Goal: Task Accomplishment & Management: Manage account settings

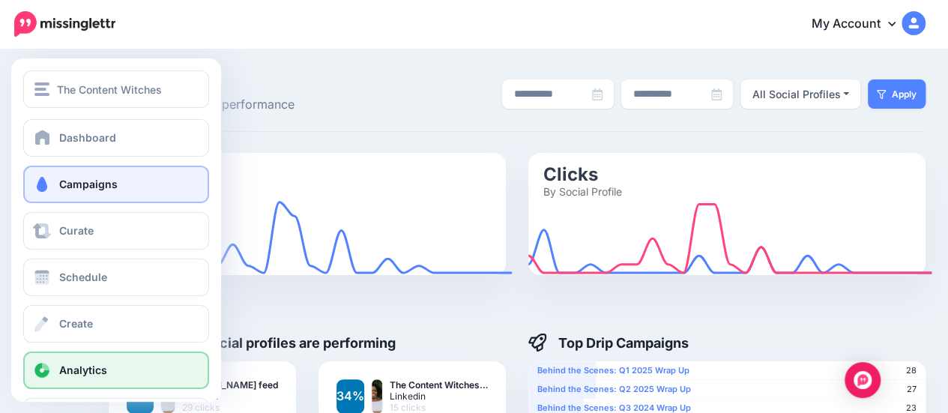
click at [85, 181] on span "Campaigns" at bounding box center [88, 184] width 58 height 13
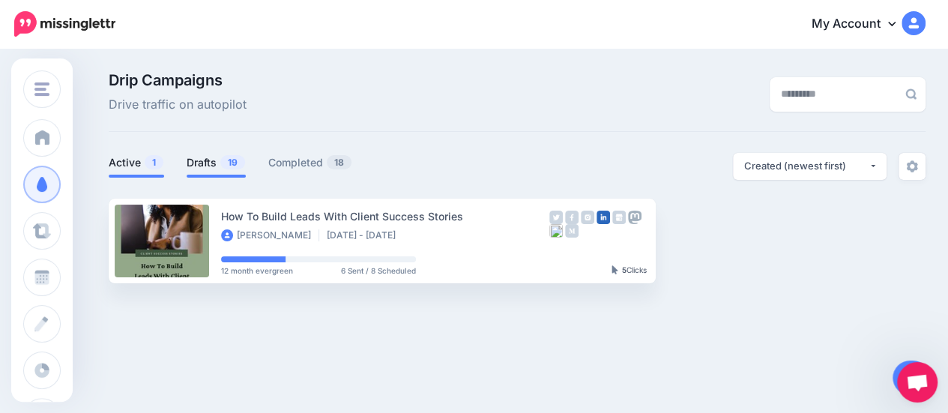
click at [205, 161] on link "Drafts 19" at bounding box center [216, 163] width 59 height 18
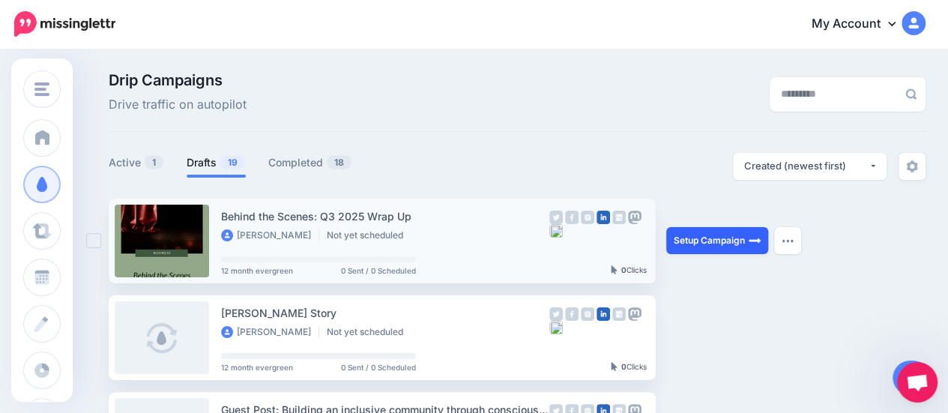
click at [677, 240] on link "Setup Campaign" at bounding box center [717, 240] width 102 height 27
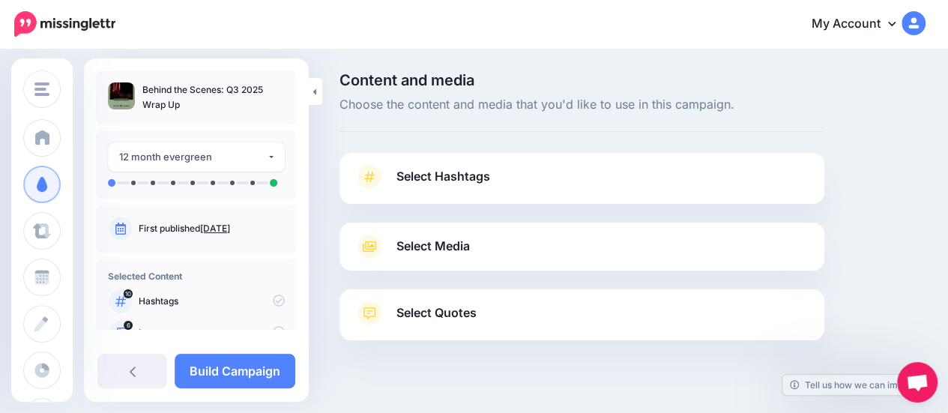
click at [471, 176] on span "Select Hashtags" at bounding box center [443, 176] width 94 height 20
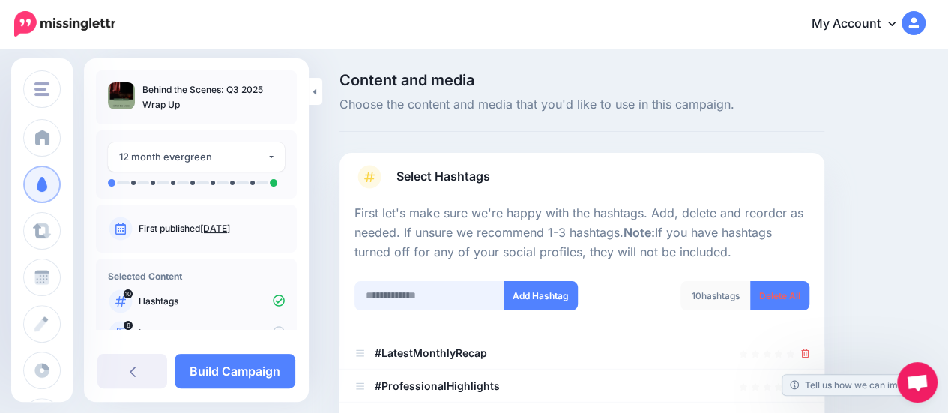
click at [416, 291] on input "text" at bounding box center [429, 295] width 150 height 29
type input "**********"
click at [558, 287] on button "Add Hashtag" at bounding box center [540, 295] width 74 height 29
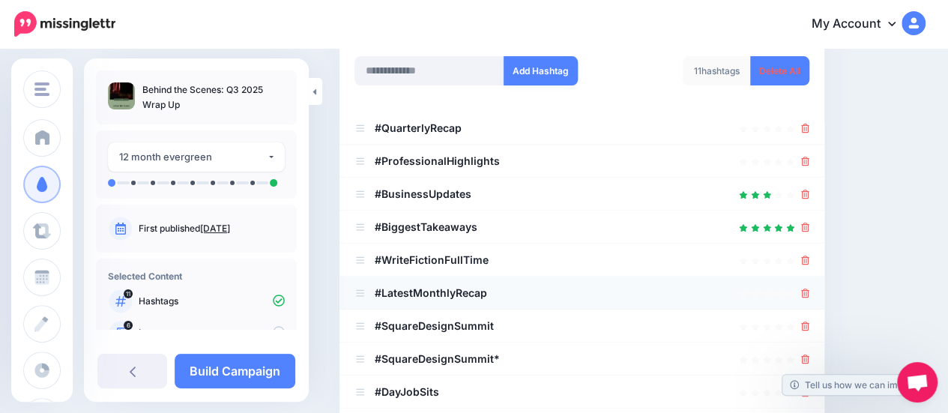
scroll to position [336, 0]
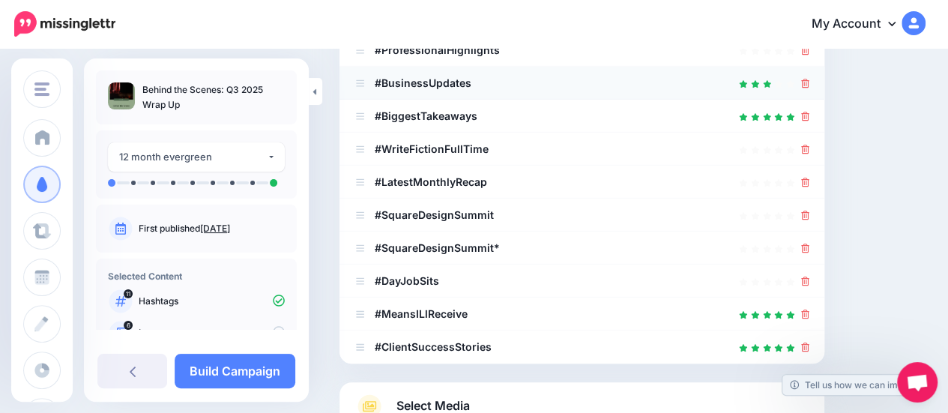
click at [809, 79] on icon at bounding box center [805, 83] width 8 height 9
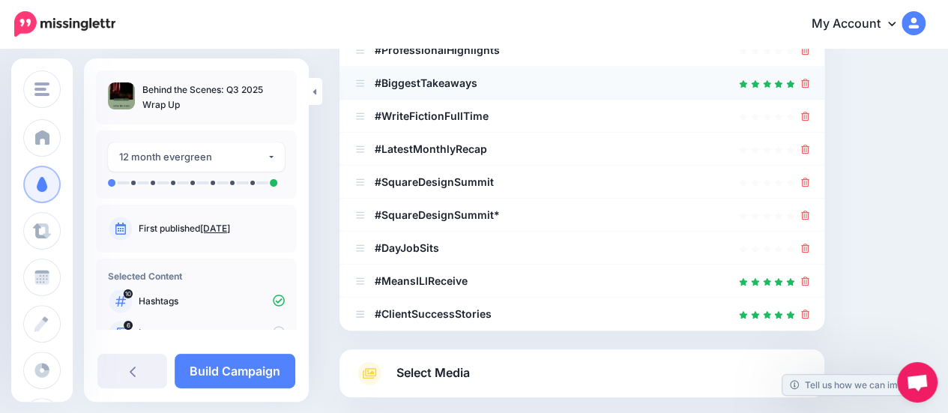
click at [809, 81] on icon at bounding box center [805, 83] width 8 height 9
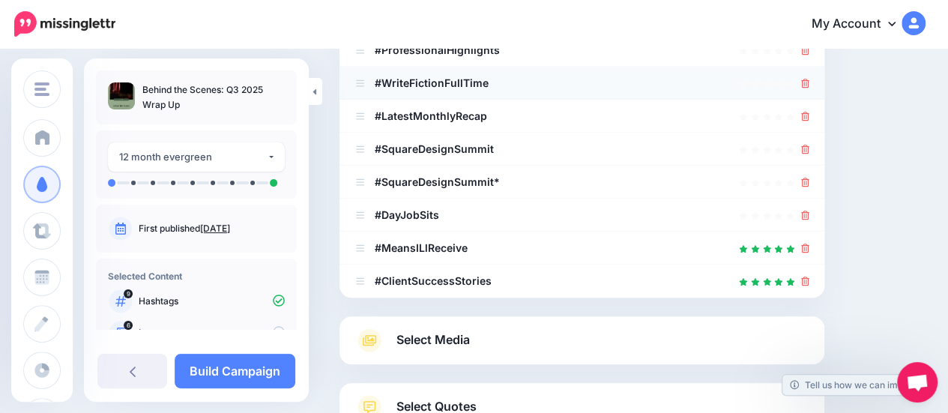
click at [809, 86] on icon at bounding box center [805, 83] width 8 height 9
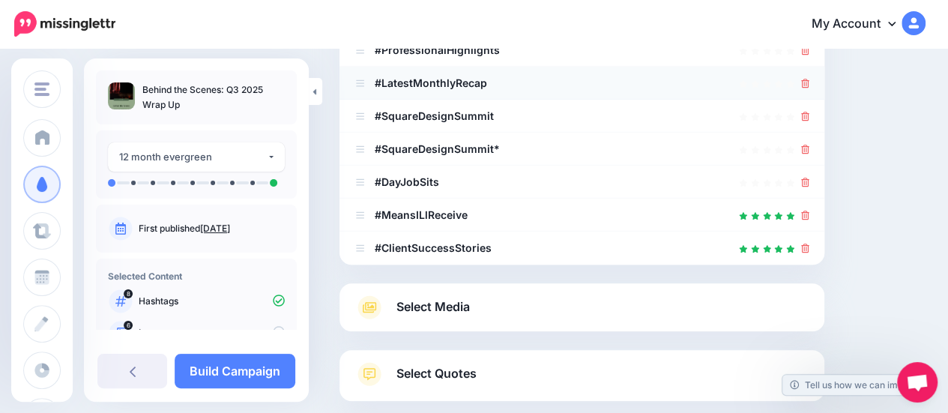
click at [809, 84] on icon at bounding box center [805, 83] width 8 height 9
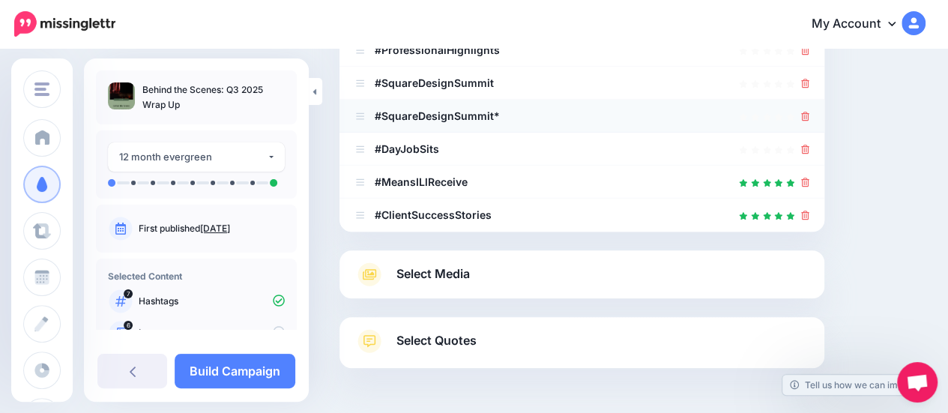
click at [809, 113] on icon at bounding box center [805, 116] width 8 height 9
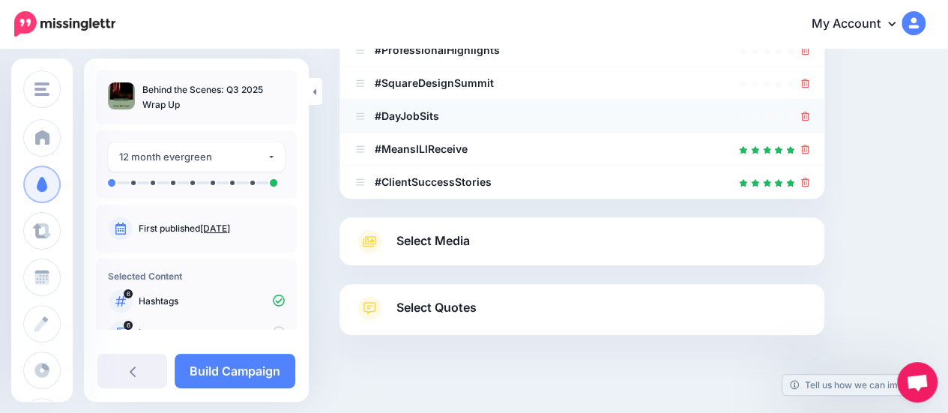
click at [816, 106] on li "#DayJobSits" at bounding box center [581, 116] width 485 height 33
click at [809, 116] on icon at bounding box center [805, 116] width 8 height 9
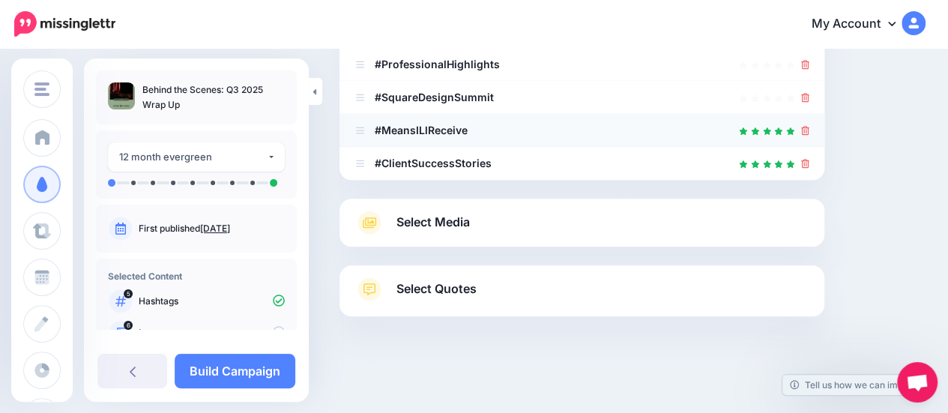
click at [809, 131] on icon at bounding box center [805, 130] width 8 height 9
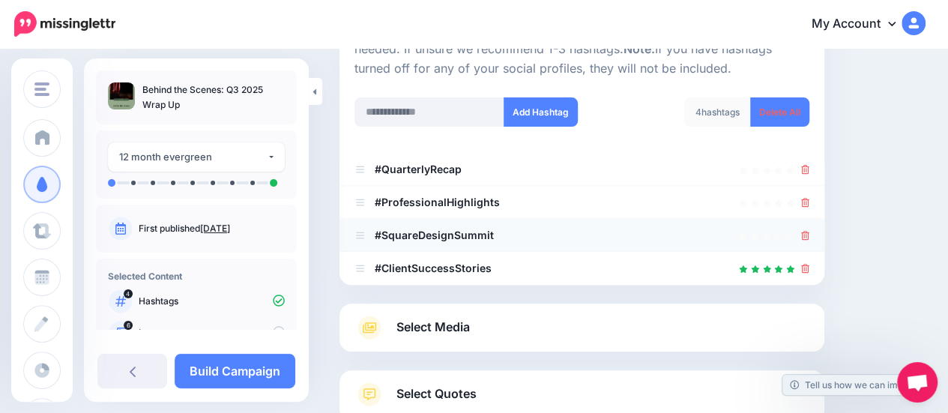
scroll to position [288, 0]
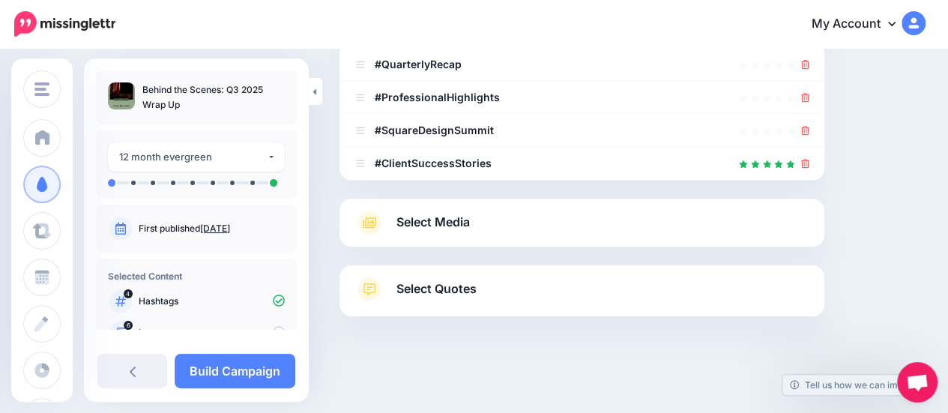
click at [515, 216] on link "Select Media" at bounding box center [581, 222] width 455 height 24
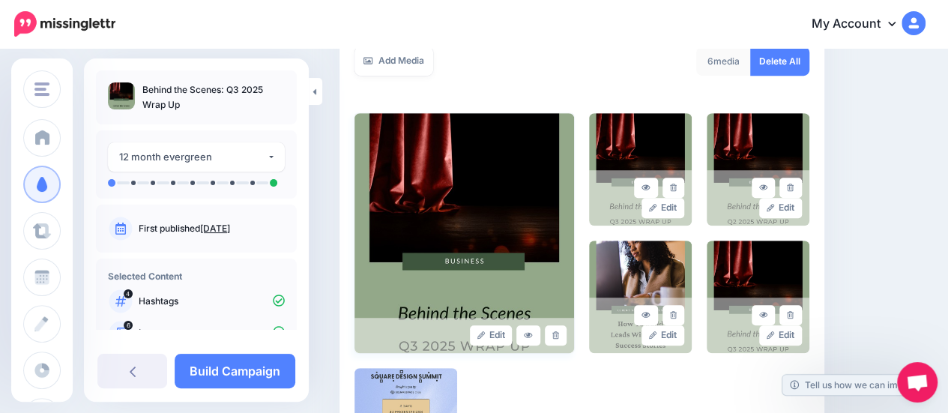
scroll to position [363, 0]
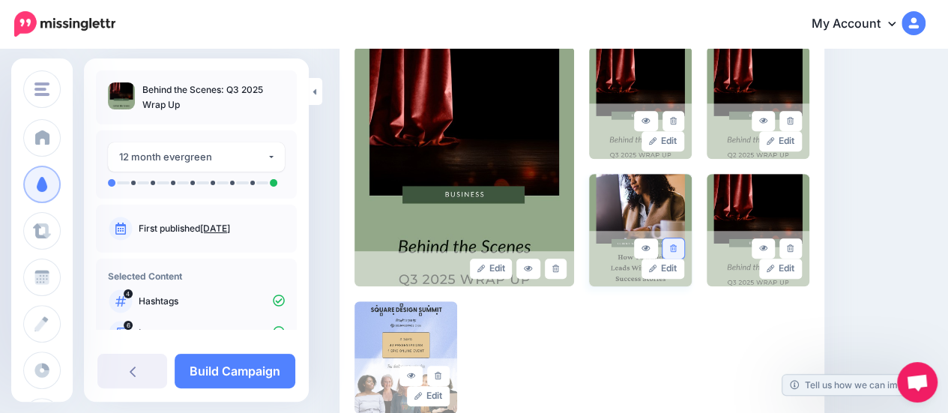
click at [683, 243] on link at bounding box center [673, 248] width 22 height 20
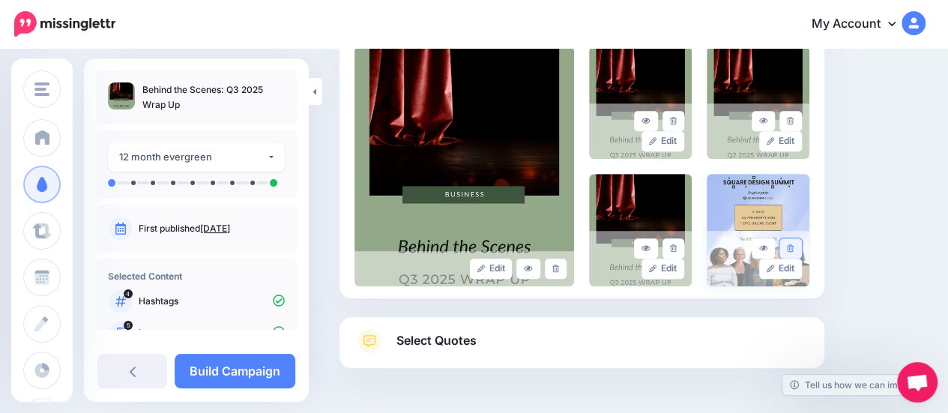
click at [801, 249] on link at bounding box center [790, 248] width 22 height 20
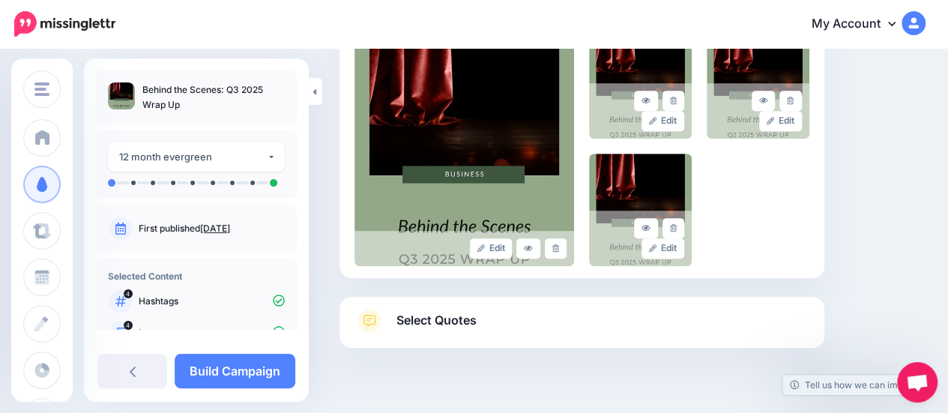
scroll to position [415, 0]
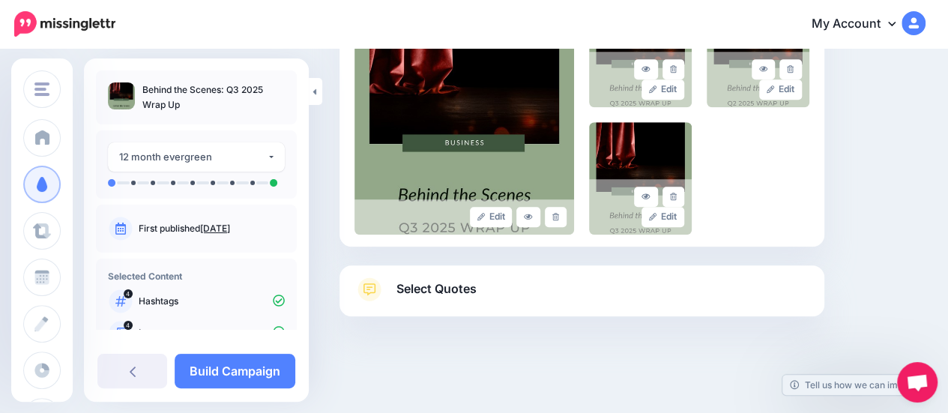
click at [524, 306] on link "Select Quotes" at bounding box center [581, 296] width 455 height 39
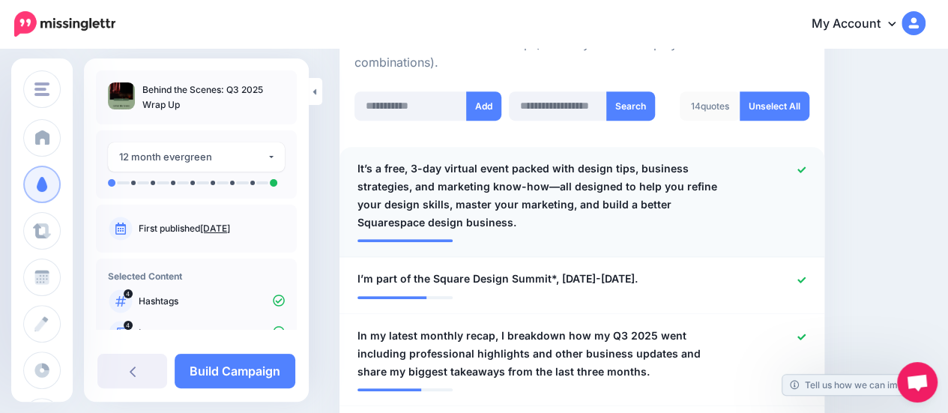
click at [545, 183] on span "It’s a free, 3-day virtual event packed with design tips, business strategies, …" at bounding box center [542, 196] width 370 height 72
click at [805, 166] on icon at bounding box center [801, 170] width 8 height 8
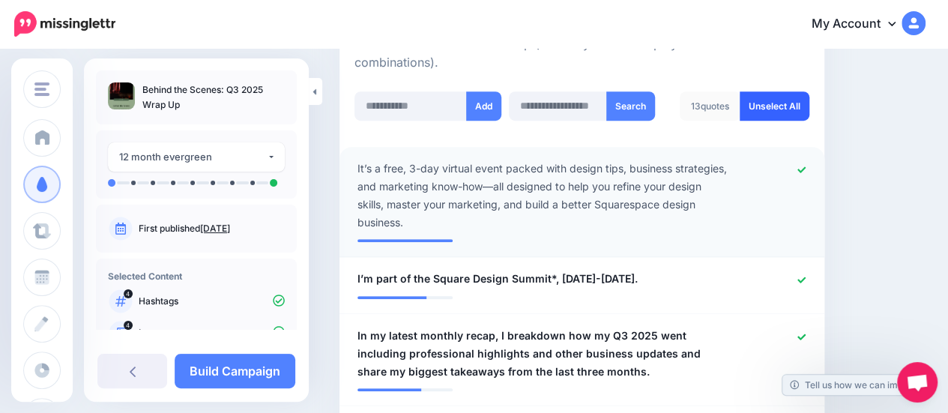
click at [784, 91] on link "Unselect All" at bounding box center [774, 105] width 70 height 29
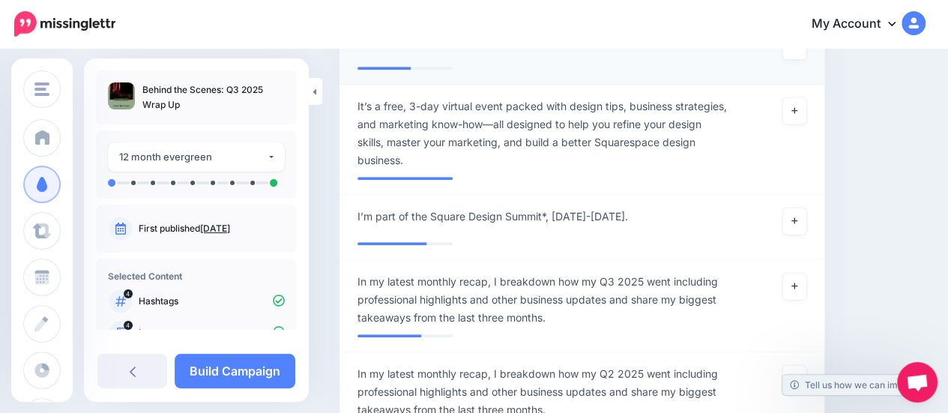
scroll to position [617, 0]
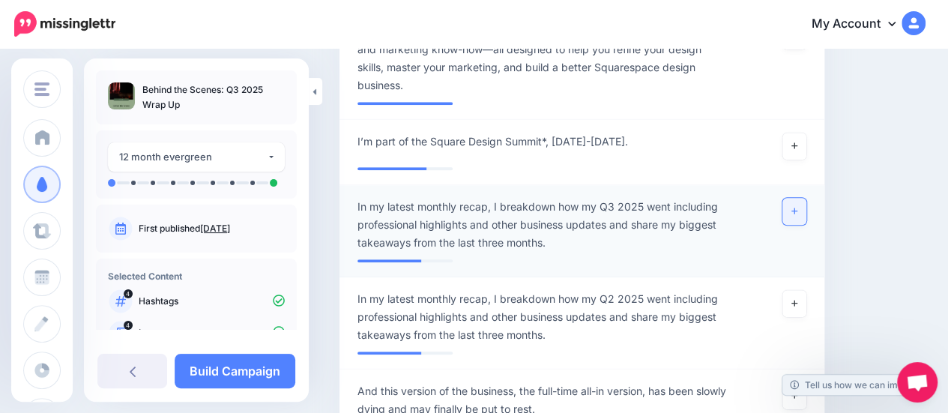
click at [797, 207] on icon at bounding box center [794, 210] width 6 height 6
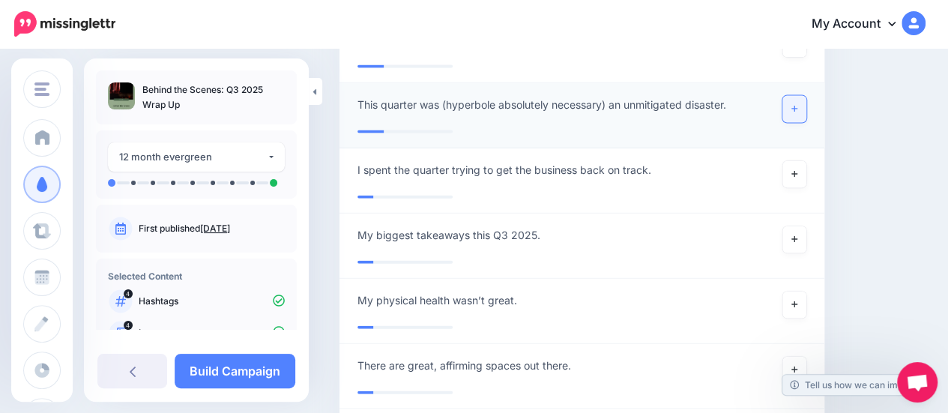
scroll to position [1741, 0]
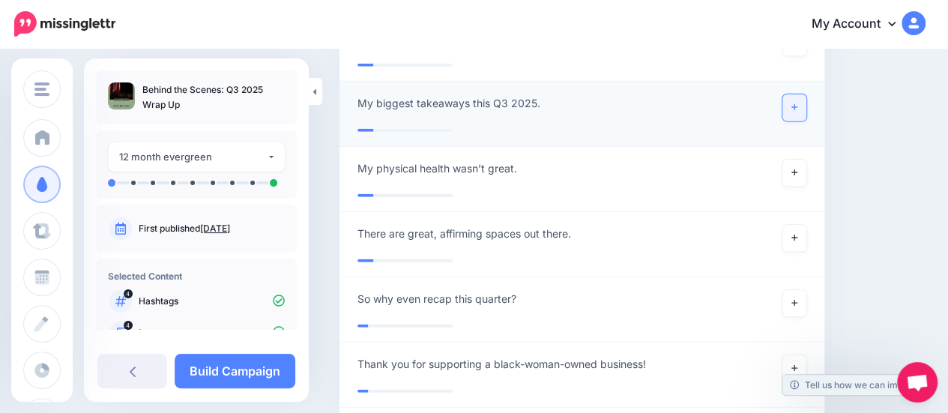
click at [797, 103] on icon at bounding box center [794, 107] width 6 height 8
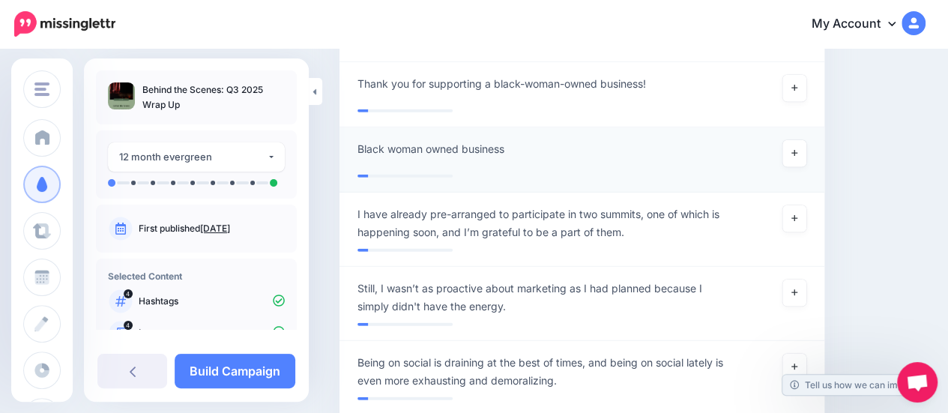
scroll to position [2040, 0]
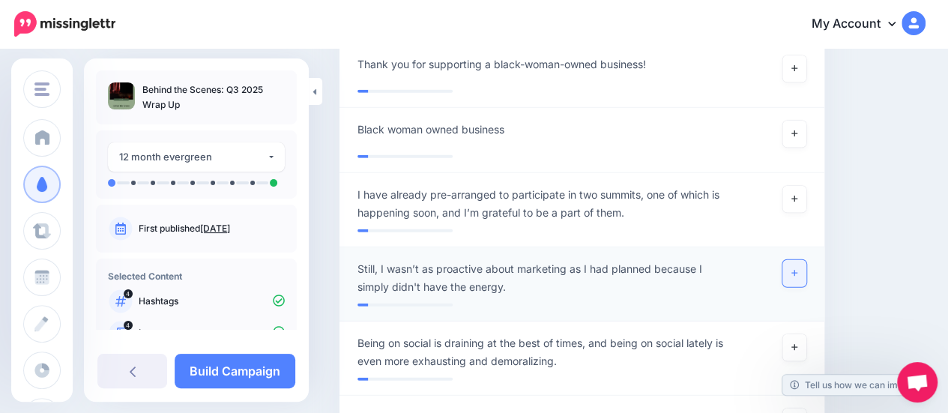
click at [799, 260] on link at bounding box center [794, 273] width 24 height 27
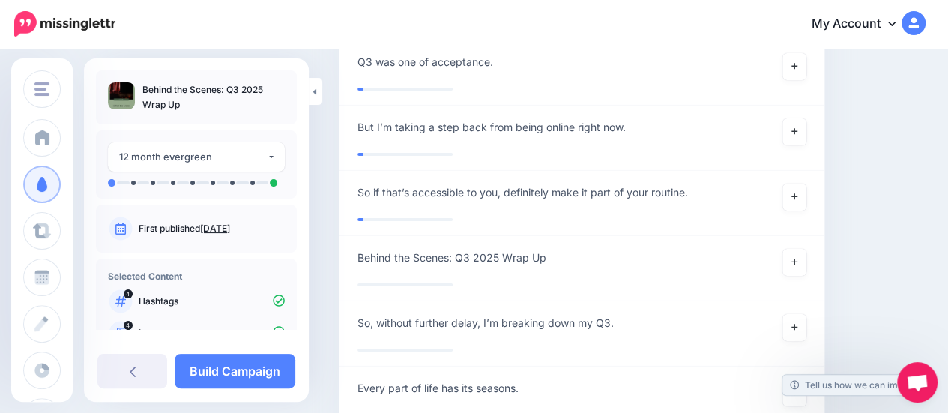
scroll to position [2565, 0]
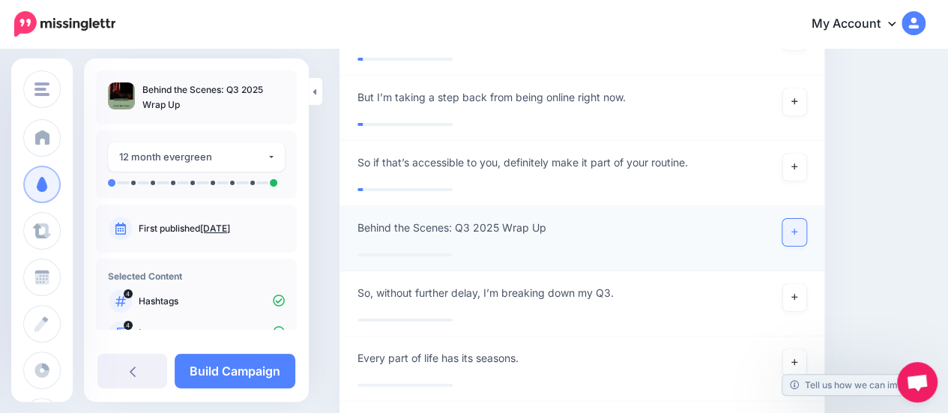
click at [797, 228] on icon at bounding box center [794, 232] width 6 height 8
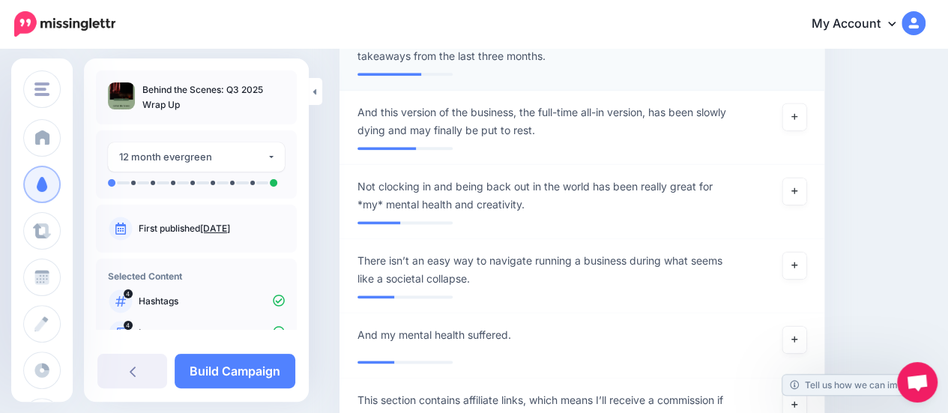
scroll to position [899, 0]
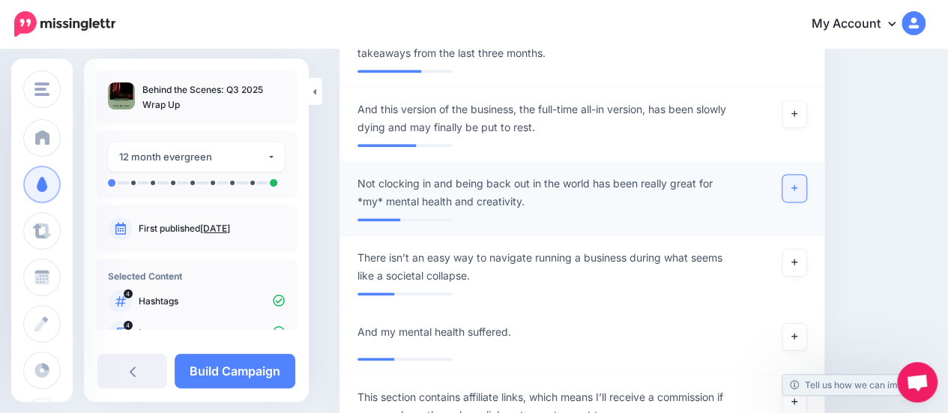
click at [800, 175] on link at bounding box center [794, 188] width 24 height 27
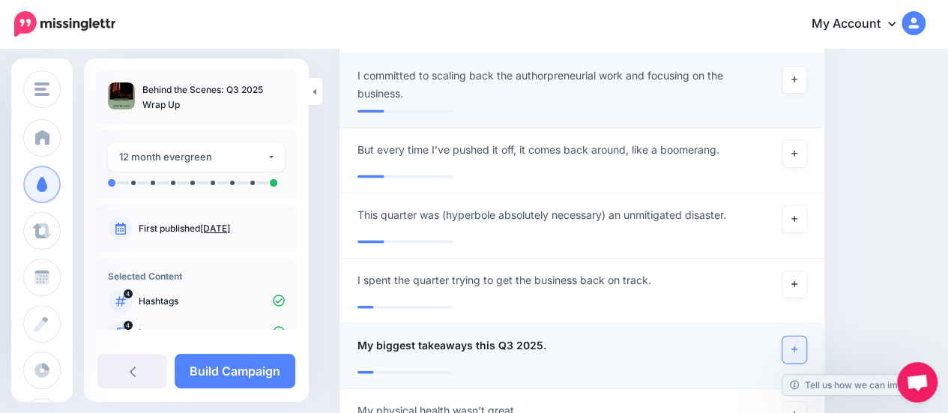
scroll to position [1573, 0]
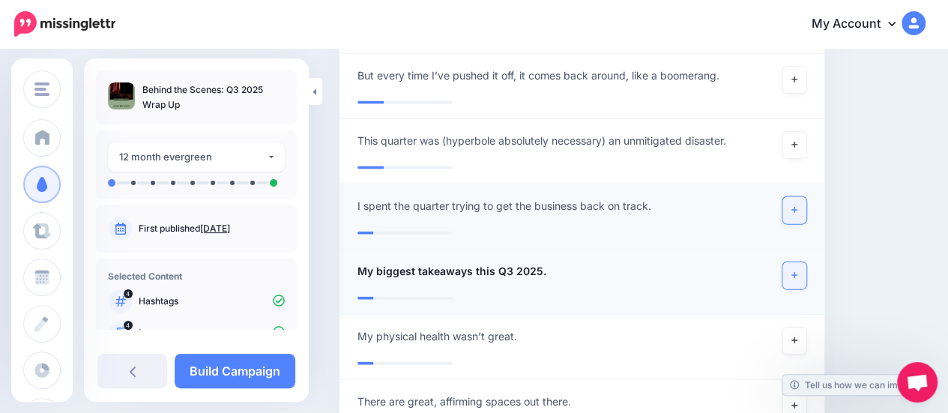
click at [806, 197] on link at bounding box center [794, 210] width 24 height 27
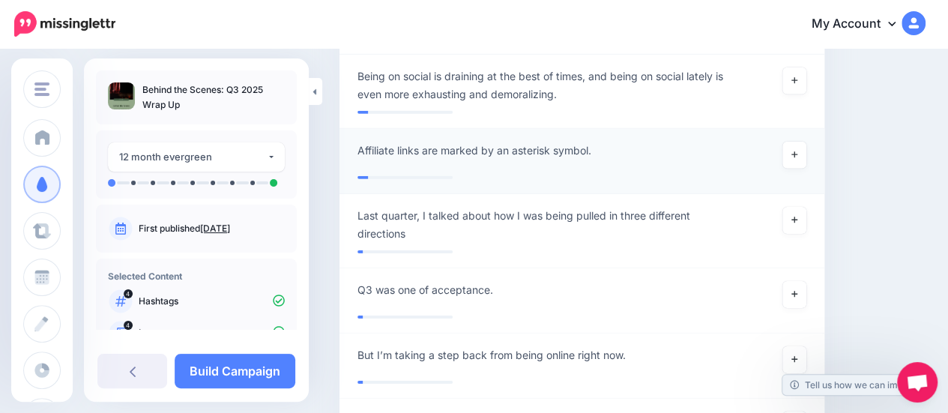
scroll to position [2397, 0]
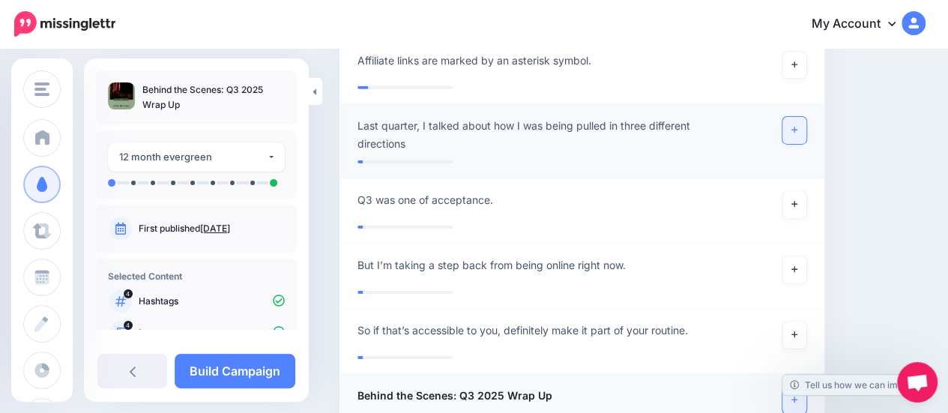
click at [806, 117] on link at bounding box center [794, 130] width 24 height 27
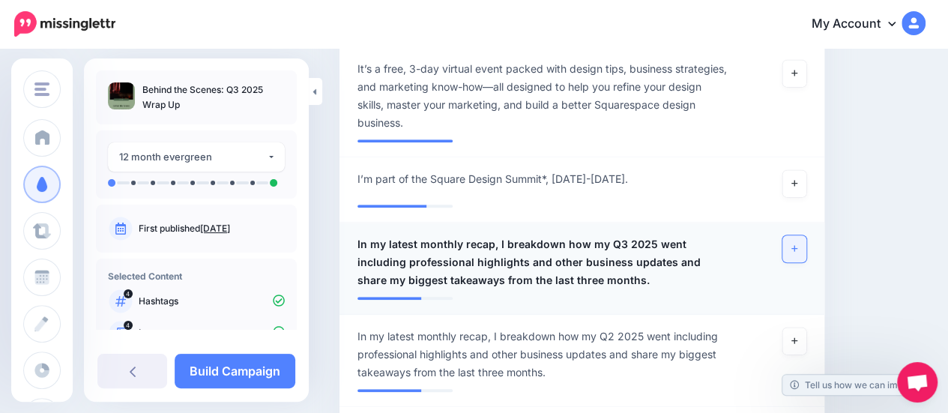
scroll to position [375, 0]
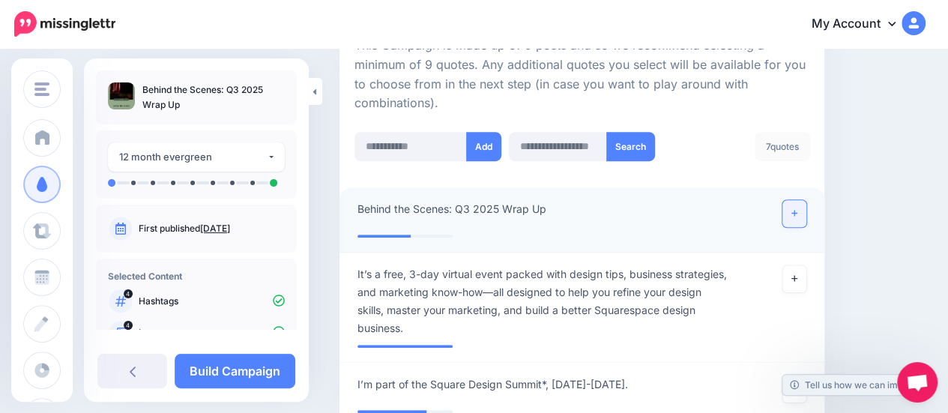
click at [797, 209] on icon at bounding box center [794, 213] width 6 height 8
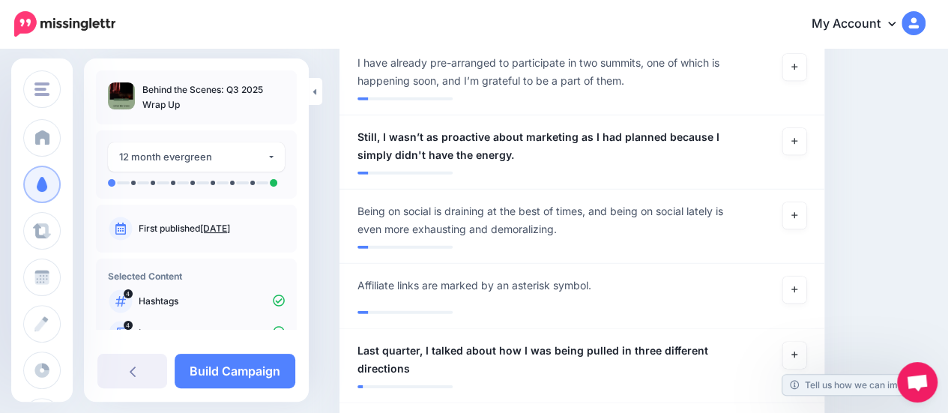
scroll to position [2322, 0]
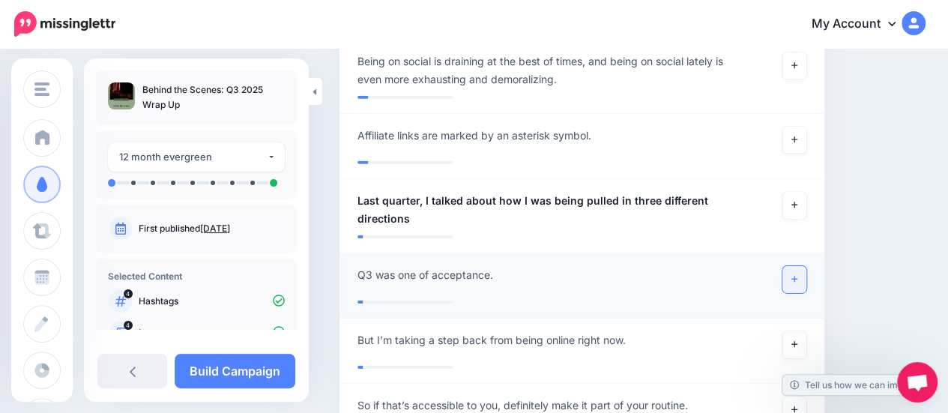
click at [797, 275] on icon at bounding box center [794, 279] width 6 height 8
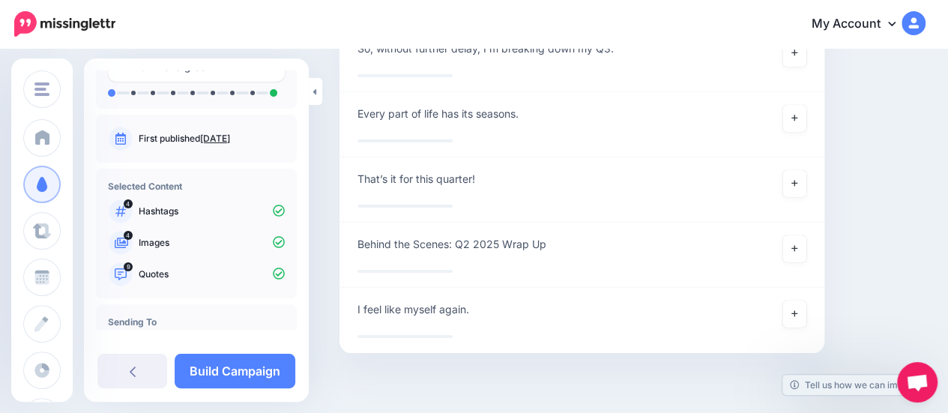
scroll to position [144, 0]
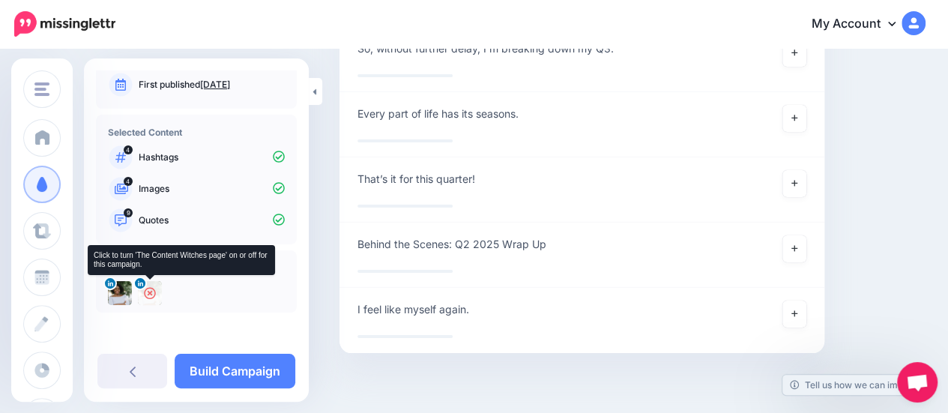
click at [145, 294] on icon at bounding box center [150, 293] width 12 height 12
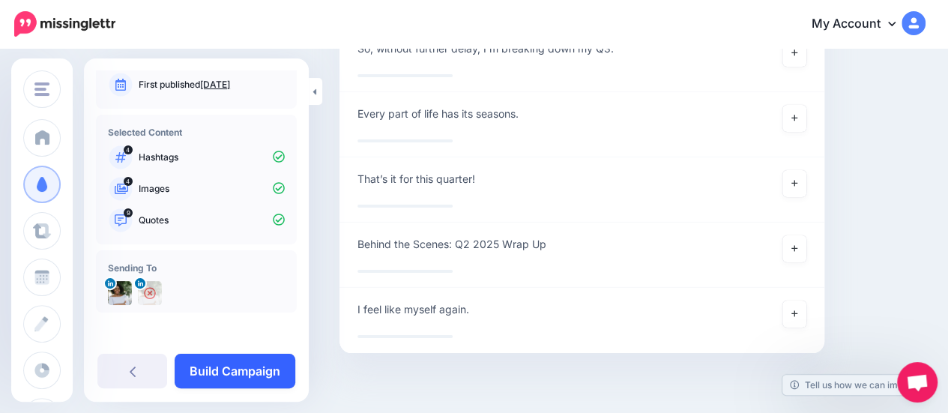
click at [222, 369] on link "Build Campaign" at bounding box center [235, 371] width 121 height 34
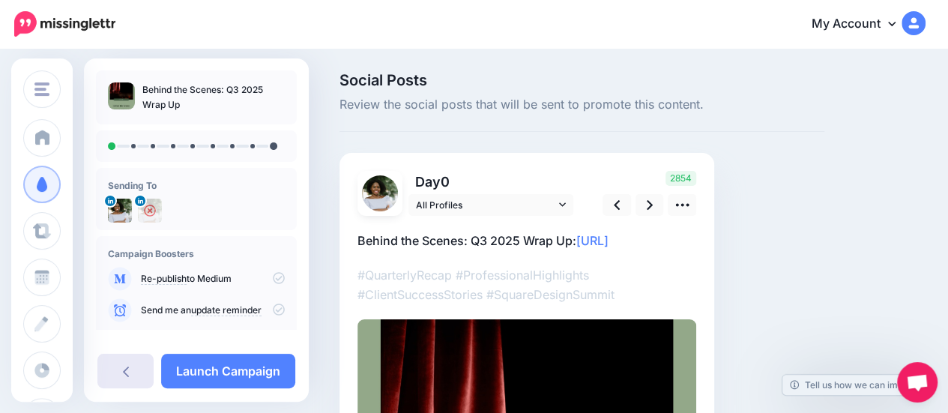
click at [141, 375] on link at bounding box center [125, 371] width 56 height 34
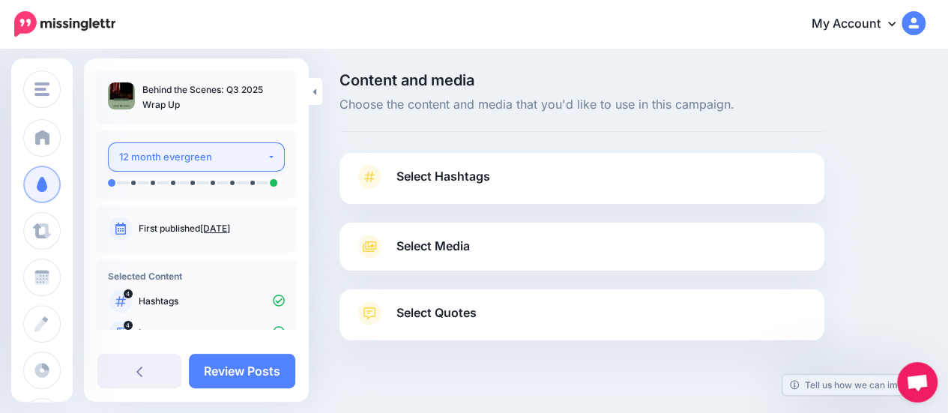
click at [223, 164] on div "12 month evergreen" at bounding box center [193, 156] width 148 height 17
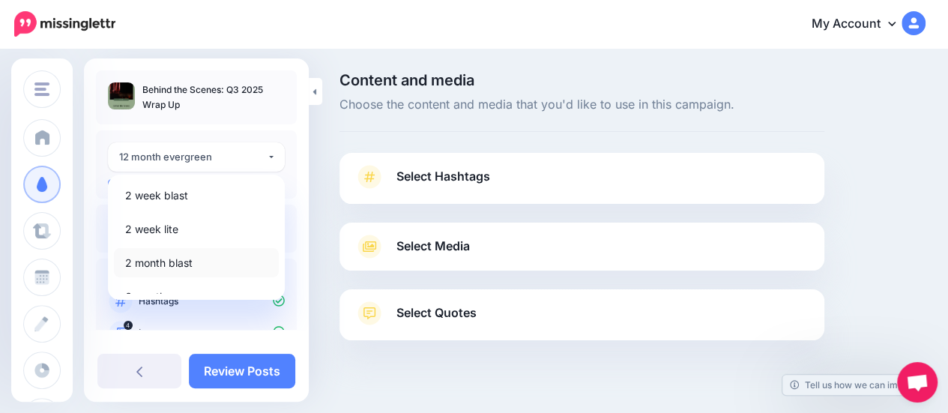
click at [158, 266] on span "2 month blast" at bounding box center [158, 263] width 67 height 18
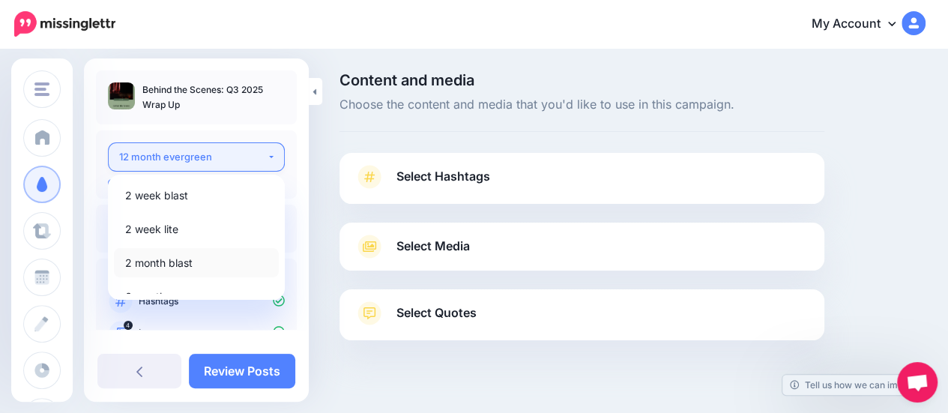
select select "******"
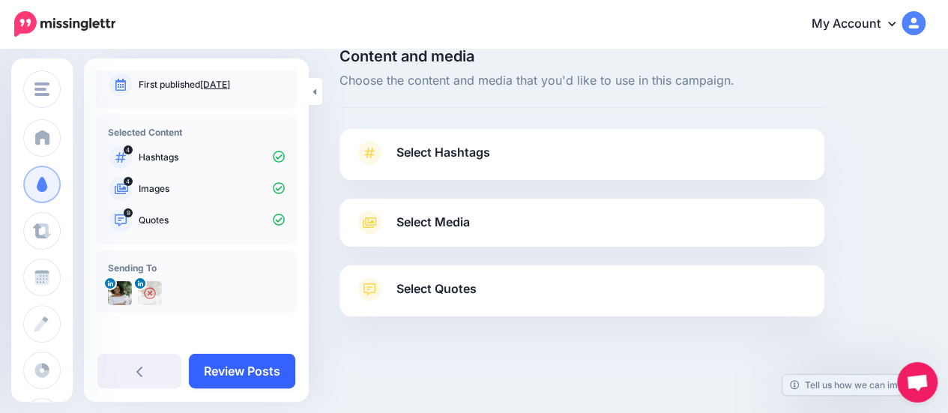
scroll to position [22, 0]
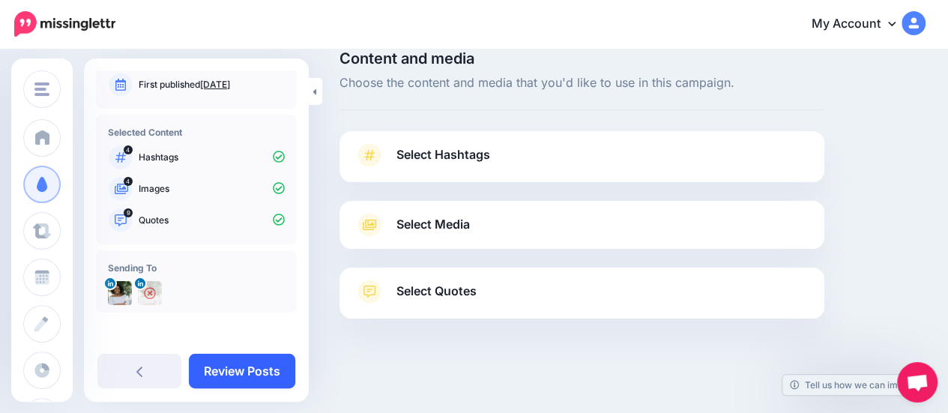
click at [238, 368] on link "Review Posts" at bounding box center [242, 371] width 106 height 34
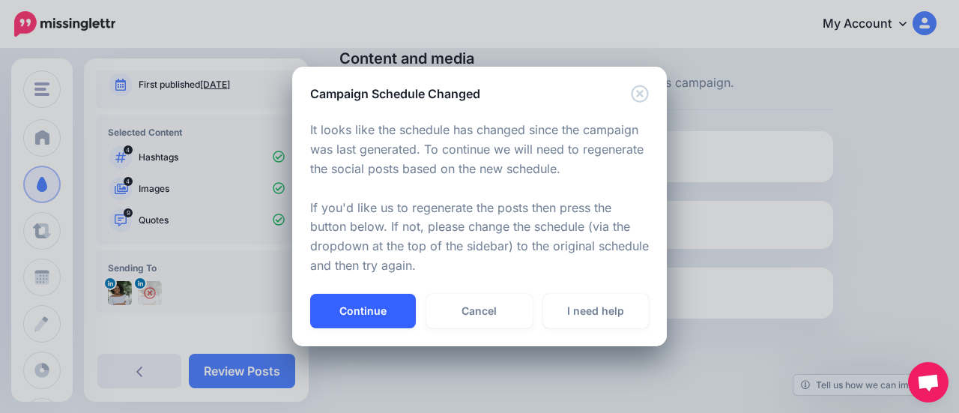
click at [363, 321] on button "Continue" at bounding box center [363, 311] width 106 height 34
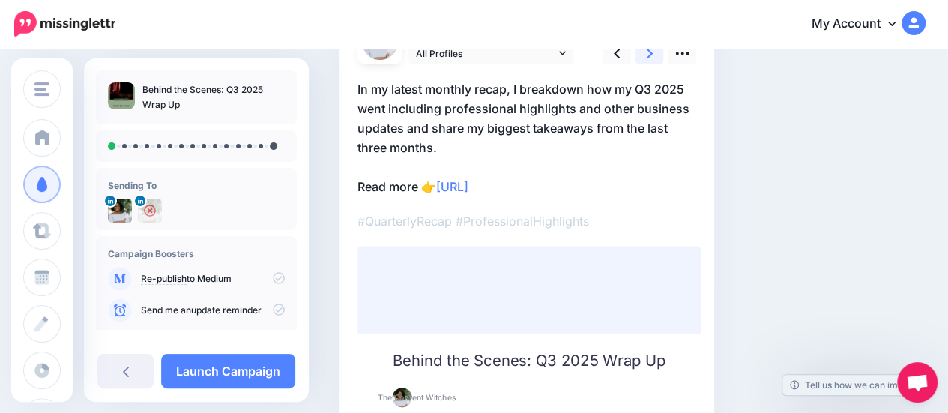
scroll to position [16, 0]
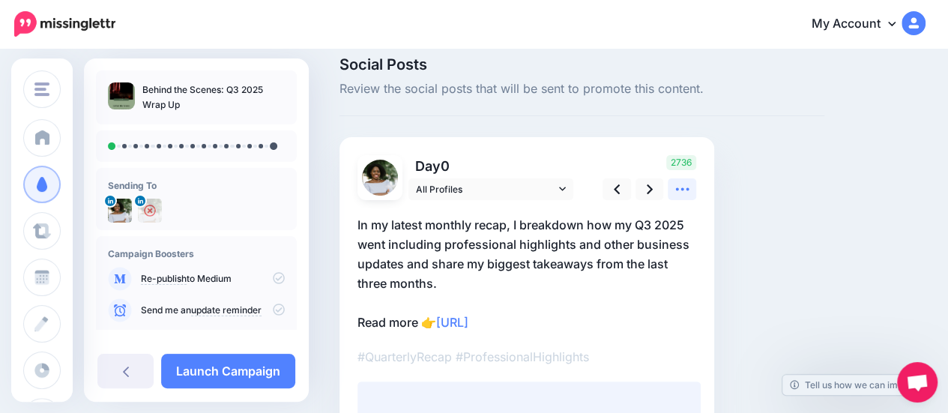
click at [682, 193] on icon at bounding box center [682, 189] width 16 height 16
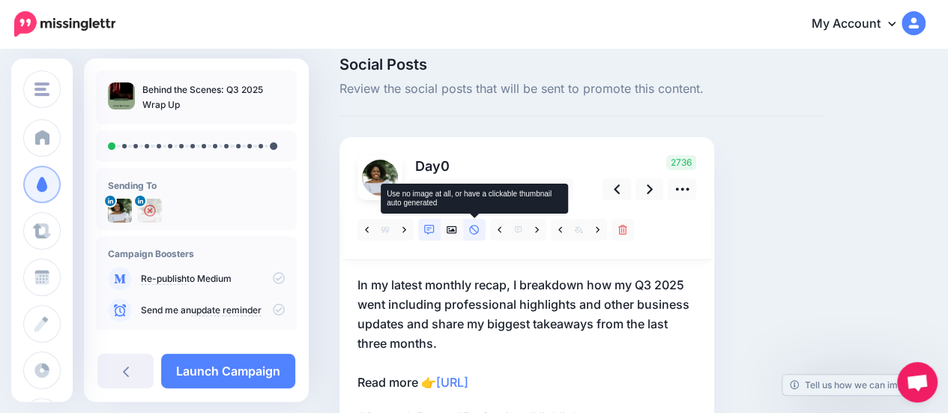
click at [476, 234] on link at bounding box center [474, 230] width 22 height 22
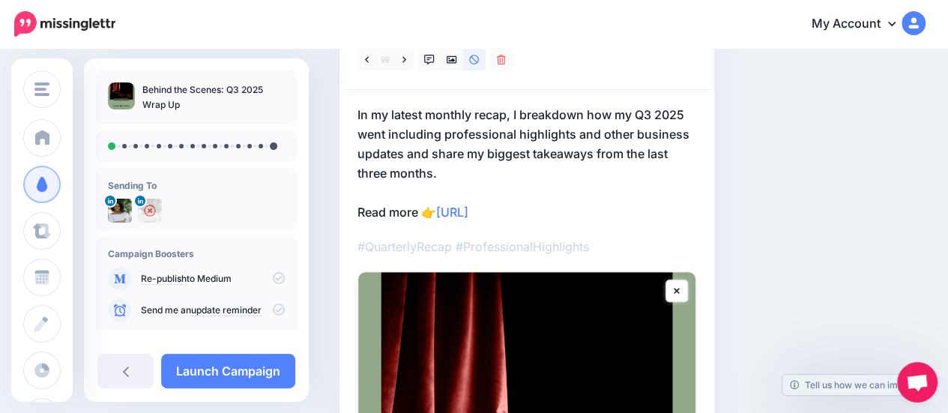
scroll to position [300, 0]
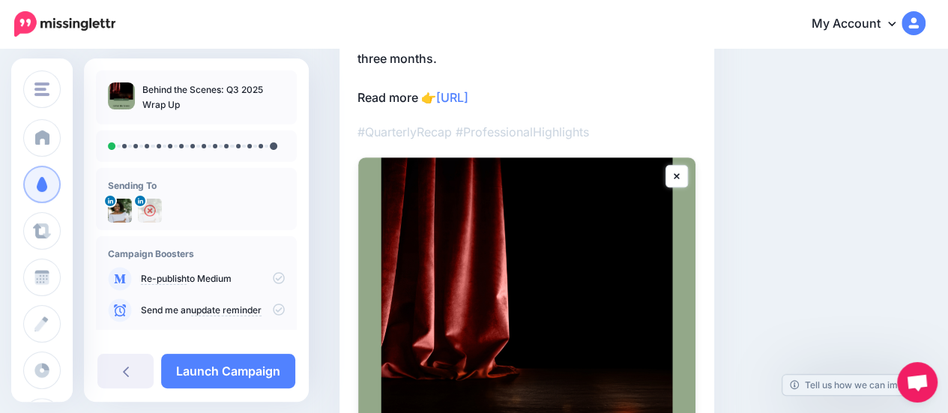
click at [675, 290] on img at bounding box center [526, 410] width 337 height 506
click at [670, 182] on link at bounding box center [676, 176] width 22 height 22
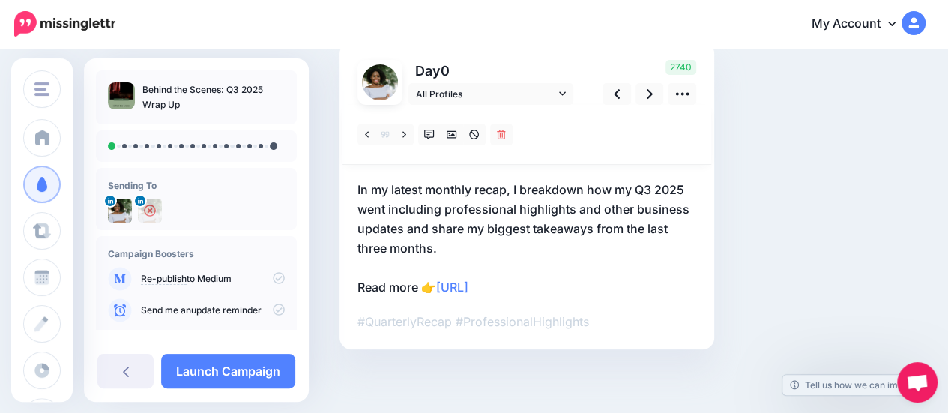
scroll to position [114, 0]
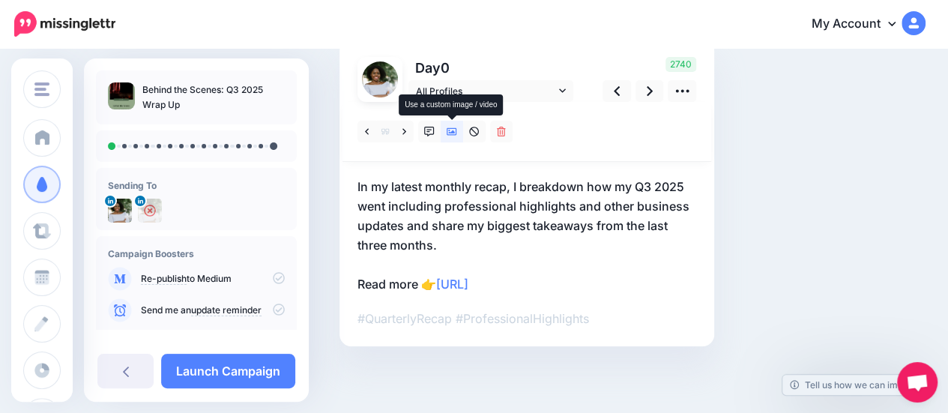
click at [448, 133] on icon at bounding box center [451, 132] width 10 height 10
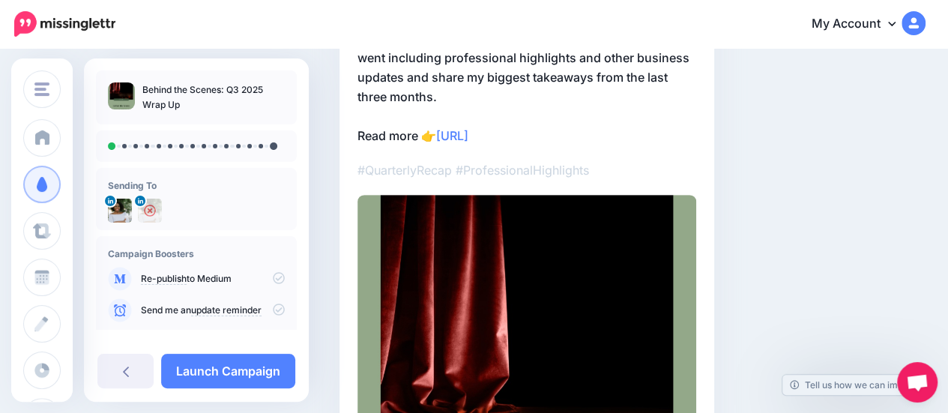
scroll to position [112, 0]
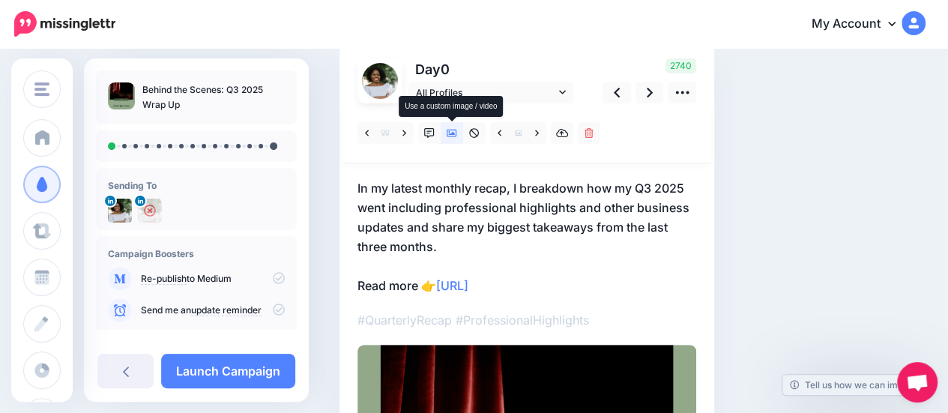
click at [453, 134] on icon at bounding box center [451, 133] width 10 height 7
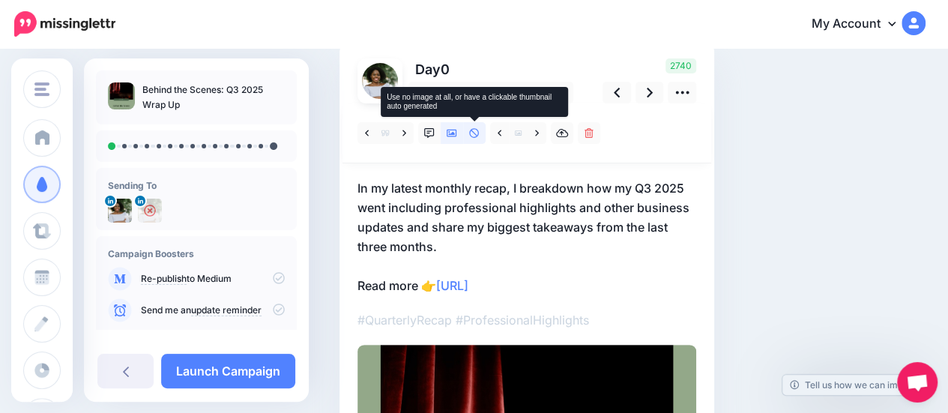
click at [473, 130] on icon at bounding box center [474, 133] width 10 height 10
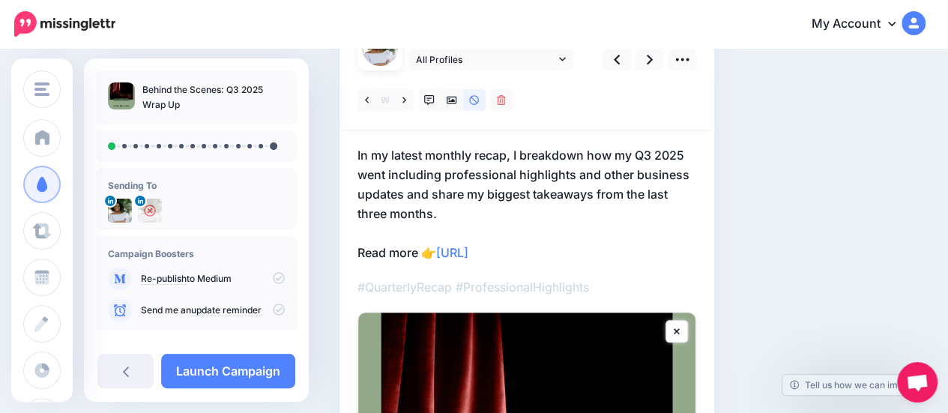
scroll to position [18, 0]
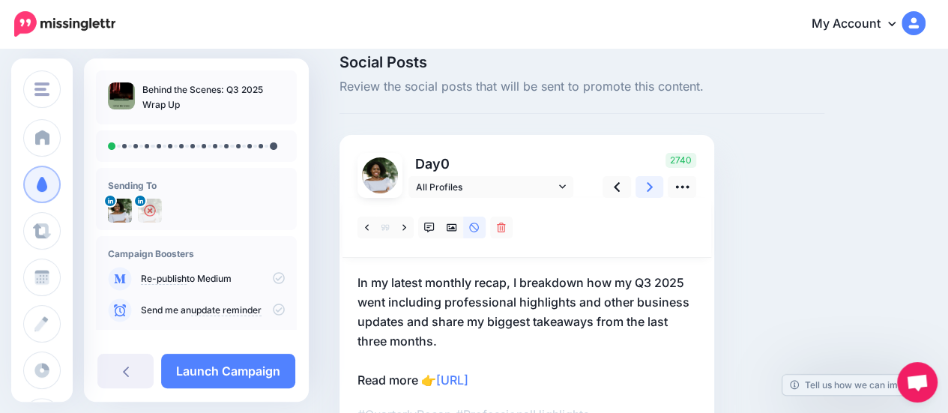
click at [637, 182] on link at bounding box center [649, 187] width 28 height 22
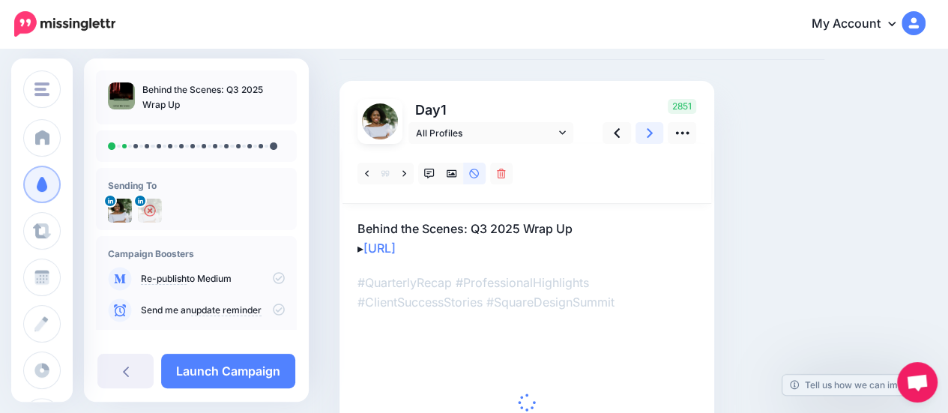
scroll to position [168, 0]
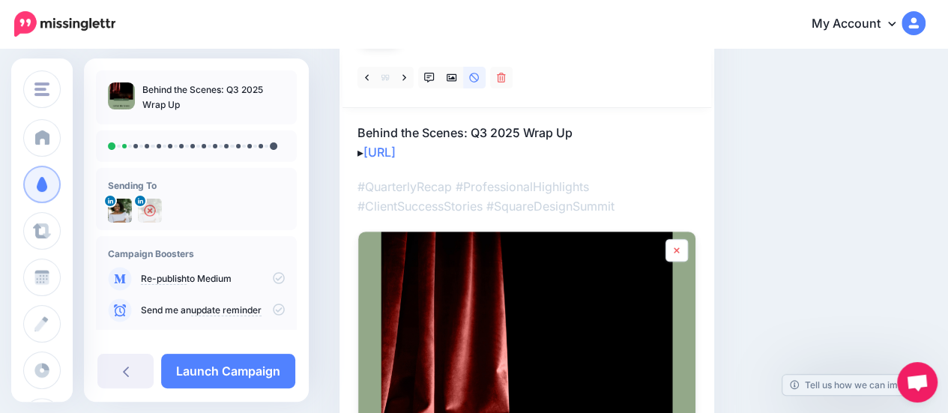
click at [676, 251] on icon at bounding box center [676, 250] width 6 height 9
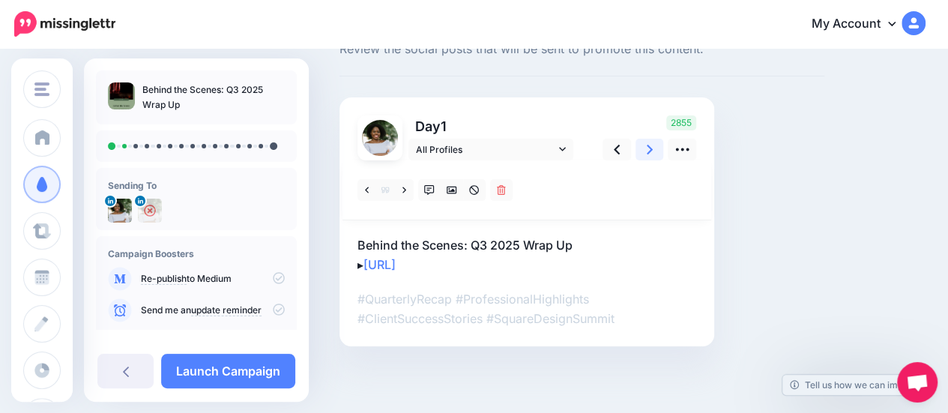
click at [646, 154] on link at bounding box center [649, 150] width 28 height 22
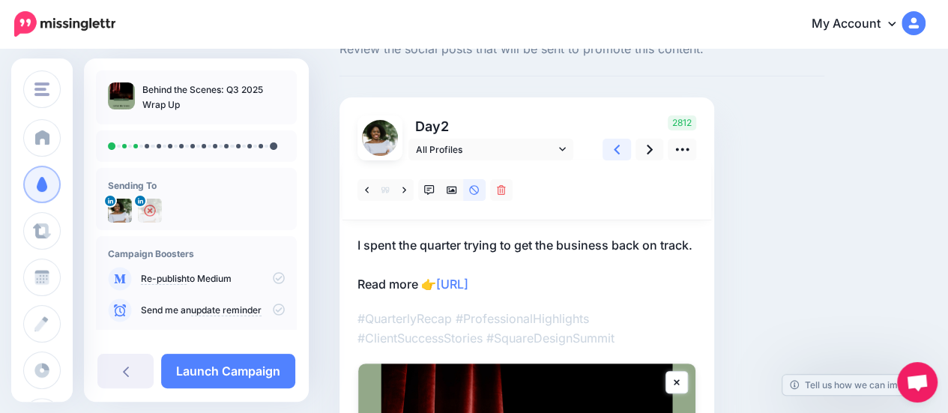
click at [610, 150] on link at bounding box center [616, 150] width 28 height 22
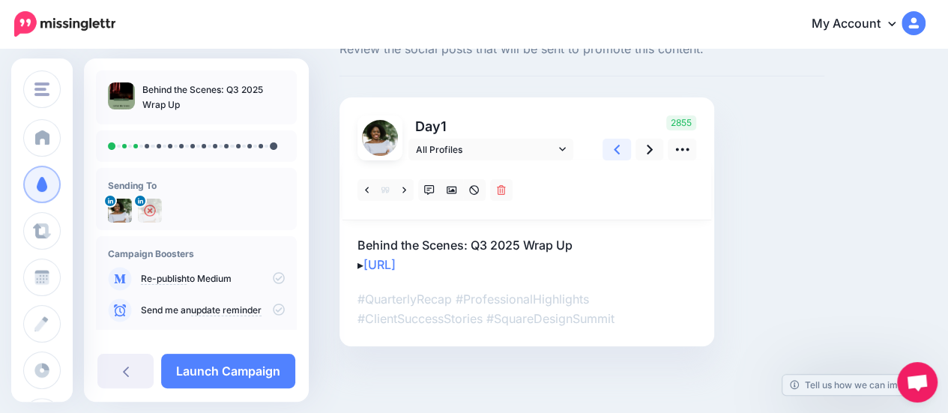
click at [610, 150] on link at bounding box center [616, 150] width 28 height 22
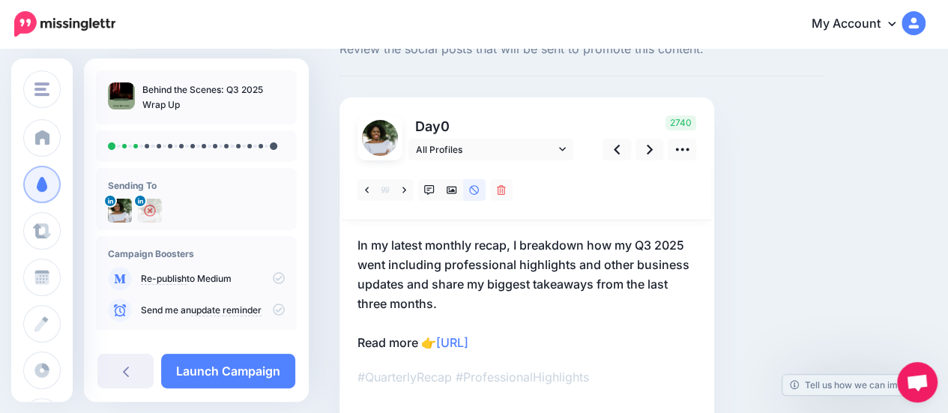
click at [426, 341] on p "In my latest monthly recap, I breakdown how my Q3 2025 went including professio…" at bounding box center [526, 293] width 339 height 117
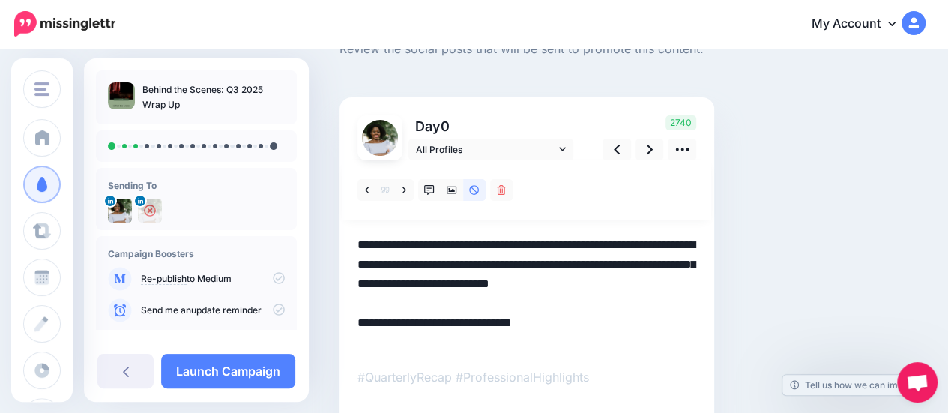
scroll to position [0, 0]
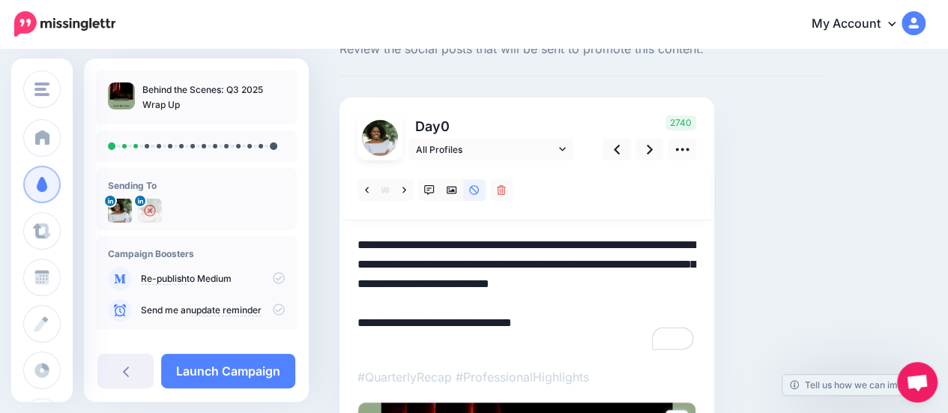
drag, startPoint x: 437, startPoint y: 343, endPoint x: 337, endPoint y: 335, distance: 100.0
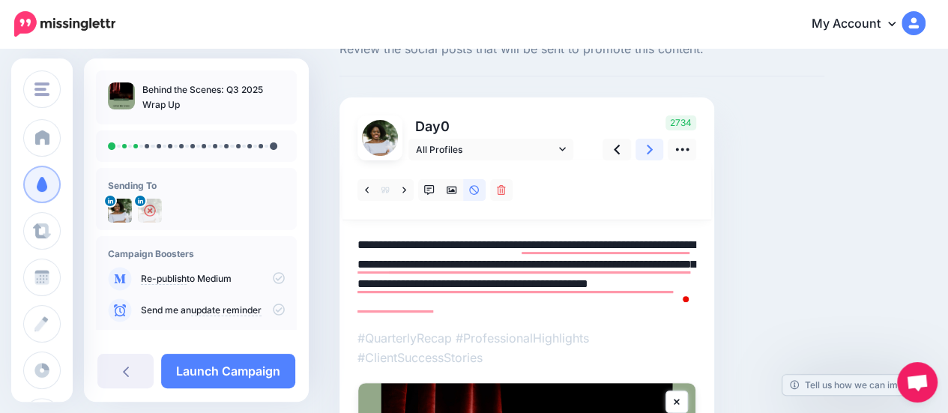
click at [657, 147] on link at bounding box center [649, 150] width 28 height 22
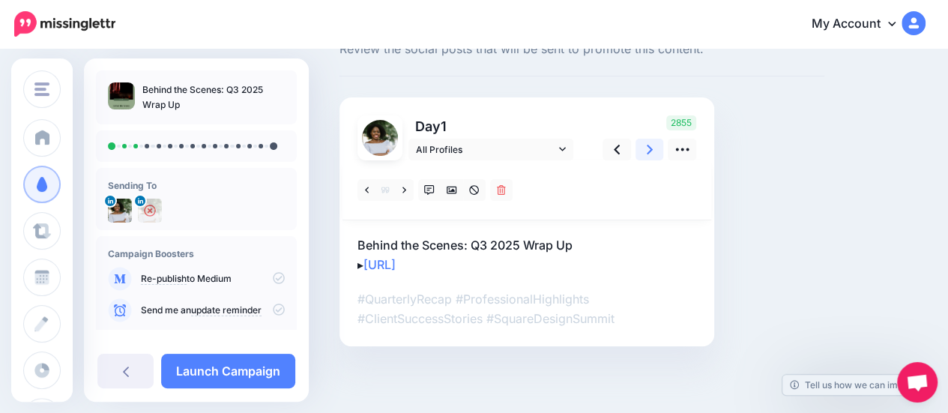
click at [657, 147] on link at bounding box center [649, 150] width 28 height 22
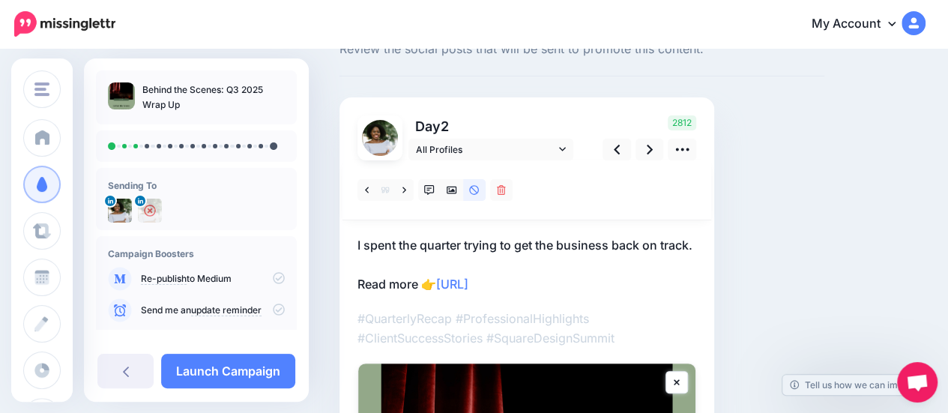
click at [410, 293] on p "I spent the quarter trying to get the business back on track. Read more 👉 https…" at bounding box center [526, 264] width 339 height 58
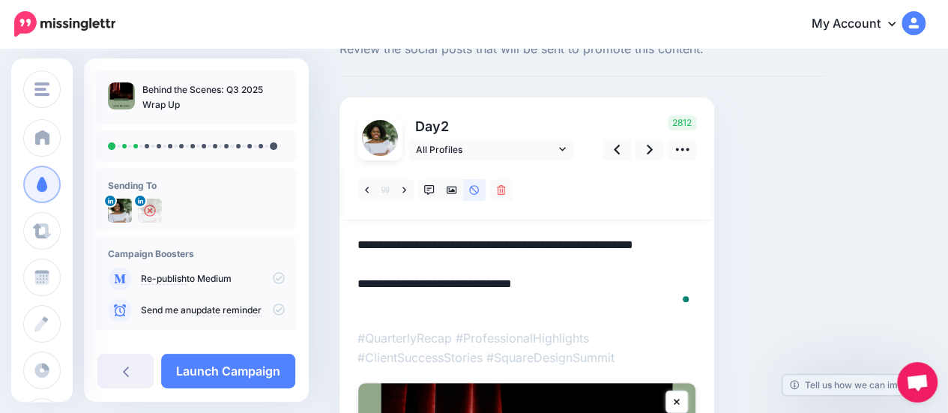
drag, startPoint x: 439, startPoint y: 305, endPoint x: 423, endPoint y: 300, distance: 16.6
click at [423, 300] on textarea "**********" at bounding box center [526, 274] width 339 height 78
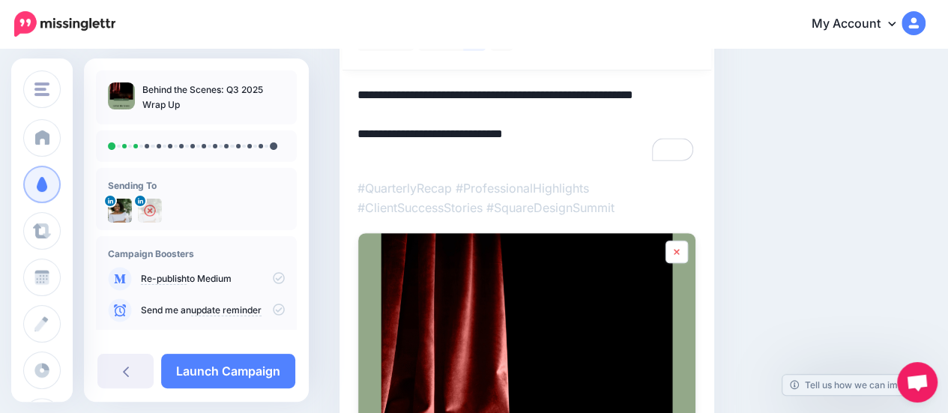
click at [675, 252] on icon at bounding box center [675, 252] width 5 height 6
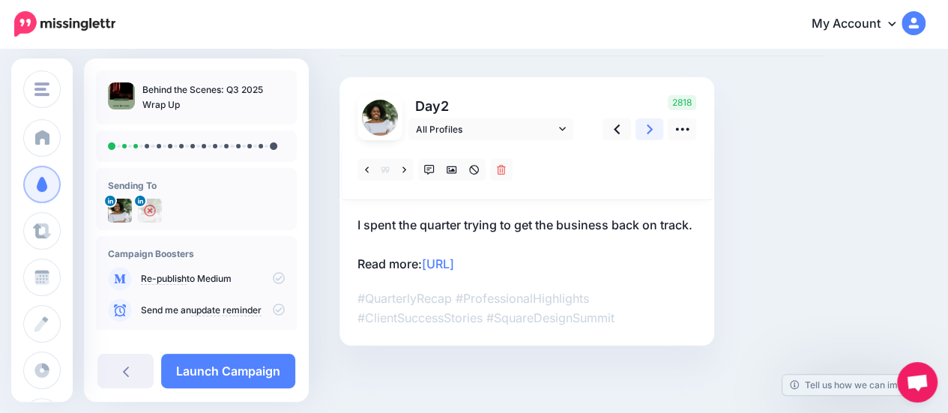
click at [641, 118] on link at bounding box center [649, 129] width 28 height 22
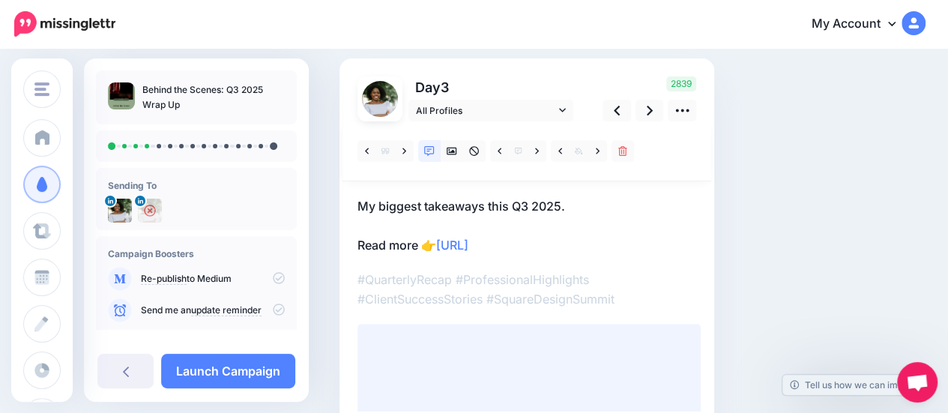
click at [434, 243] on p "My biggest takeaways this Q3 2025. Read more 👉 https://lttr.ai/Ajl2l" at bounding box center [526, 225] width 339 height 58
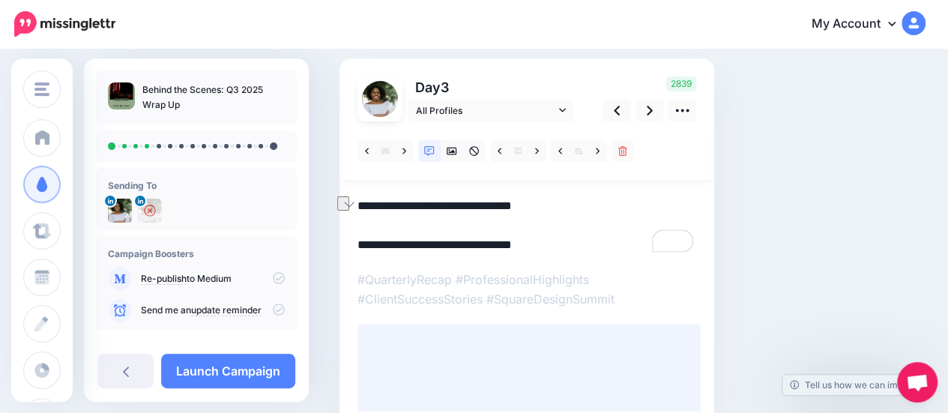
drag, startPoint x: 439, startPoint y: 241, endPoint x: 354, endPoint y: 239, distance: 85.4
click at [352, 239] on div "Social Posts Review the social posts that will be sent to promote this content.…" at bounding box center [581, 268] width 507 height 580
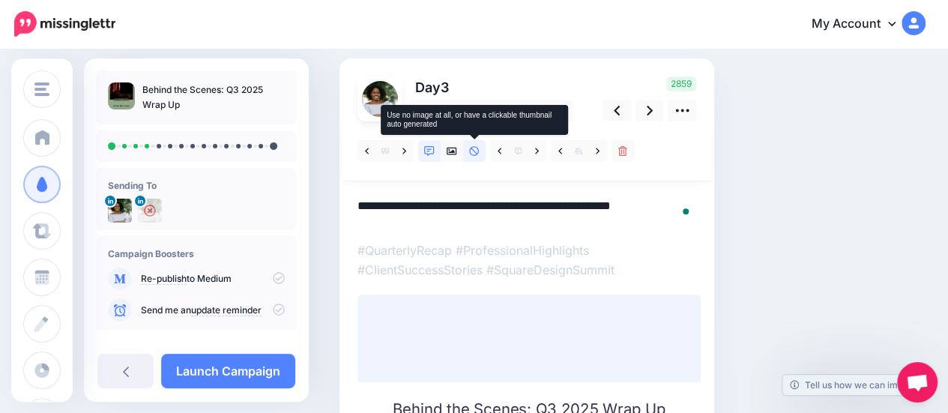
click at [477, 149] on icon at bounding box center [474, 151] width 10 height 10
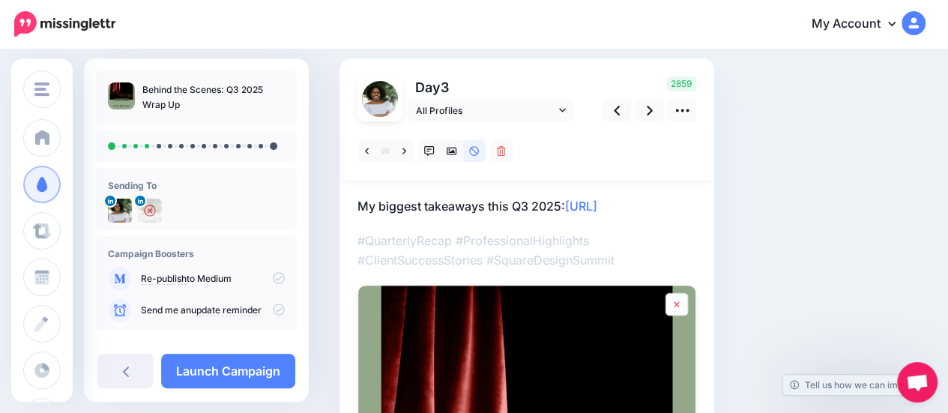
click at [681, 302] on link at bounding box center [676, 304] width 22 height 22
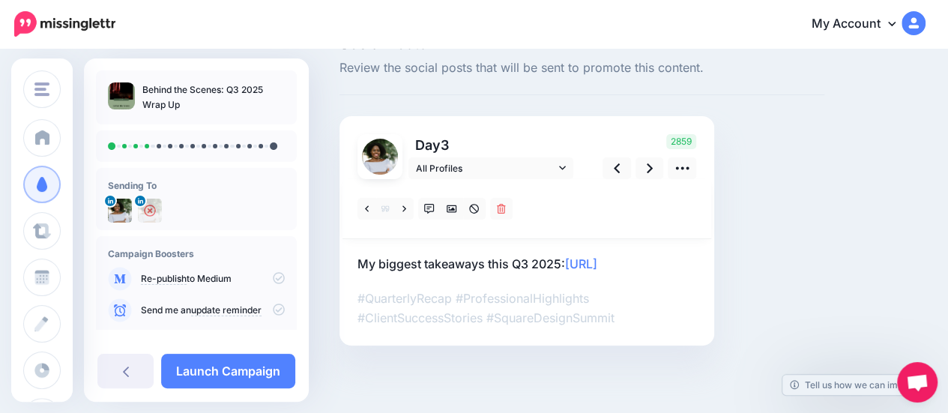
scroll to position [36, 0]
click at [649, 175] on icon at bounding box center [649, 169] width 6 height 16
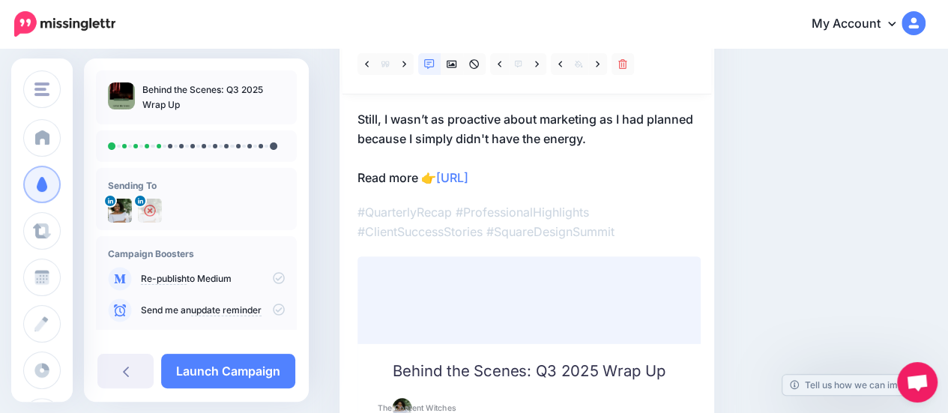
scroll to position [56, 0]
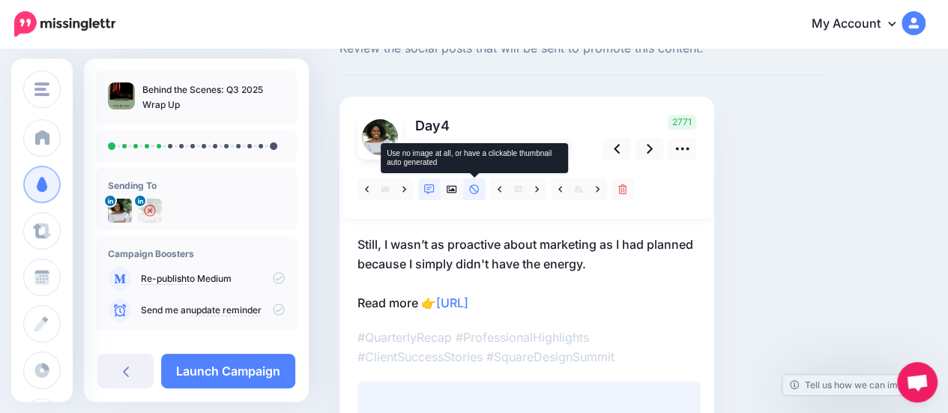
click at [472, 192] on icon at bounding box center [474, 189] width 10 height 10
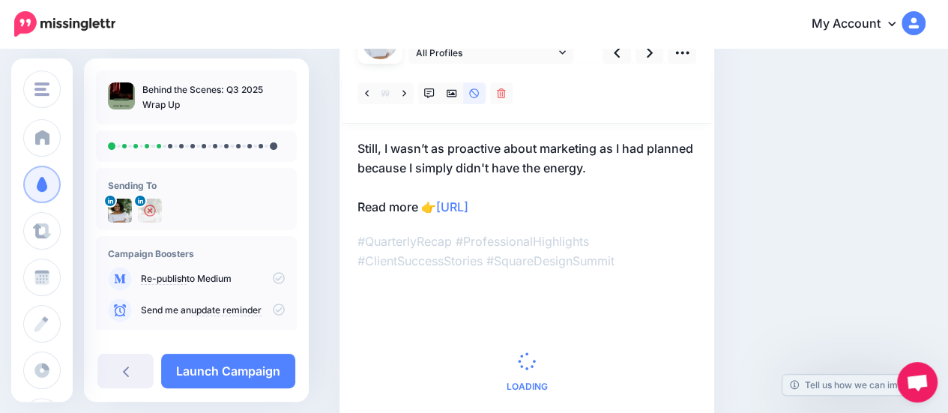
scroll to position [206, 0]
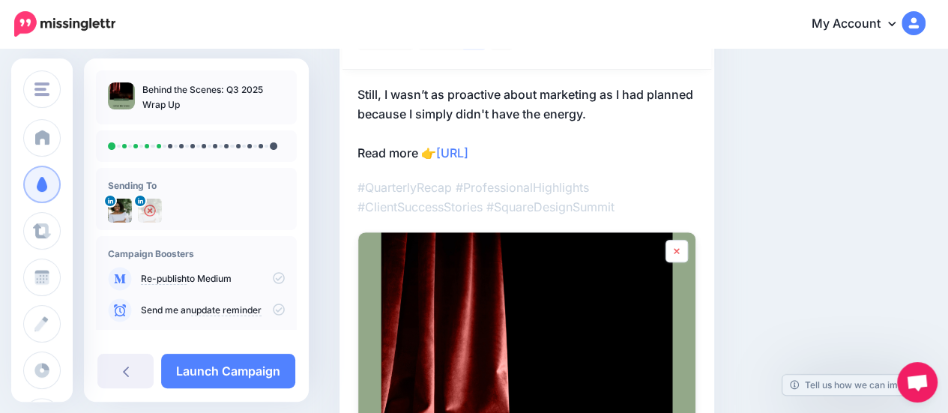
click at [673, 247] on link at bounding box center [676, 251] width 22 height 22
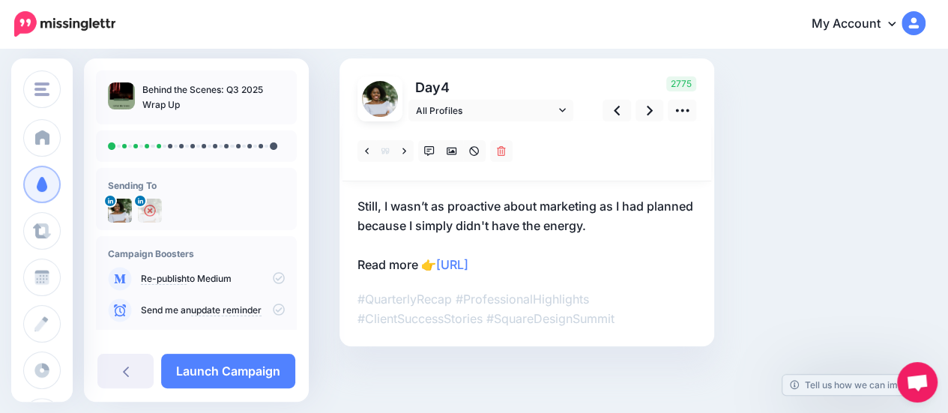
click at [430, 254] on p "Still, I wasn’t as proactive about marketing as I had planned because I simply …" at bounding box center [526, 235] width 339 height 78
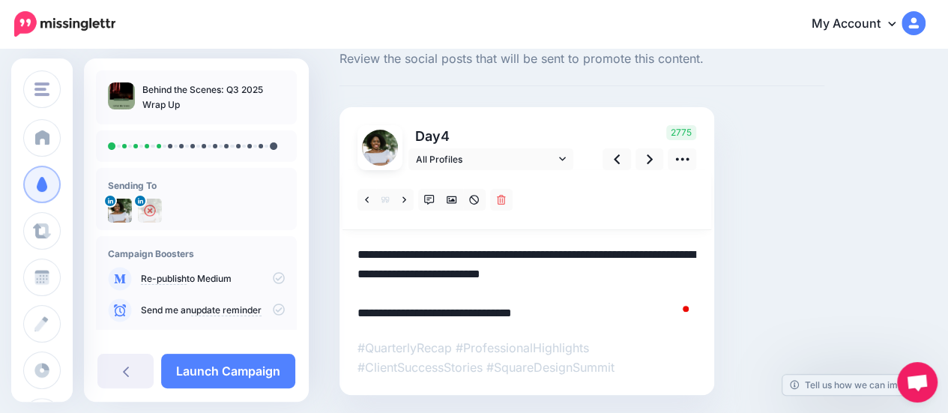
scroll to position [0, 0]
drag, startPoint x: 437, startPoint y: 311, endPoint x: 309, endPoint y: 303, distance: 127.6
click at [309, 303] on div "Social Posts Review the social posts that will be sent to promote this content.…" at bounding box center [474, 233] width 948 height 458
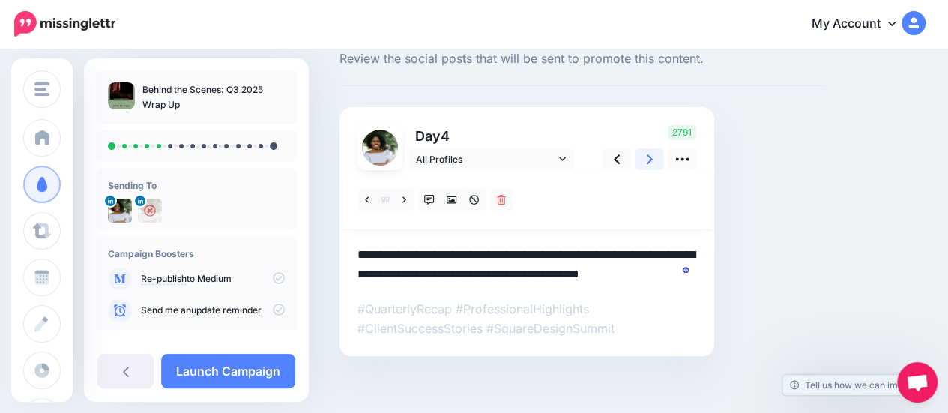
click at [646, 161] on link at bounding box center [649, 159] width 28 height 22
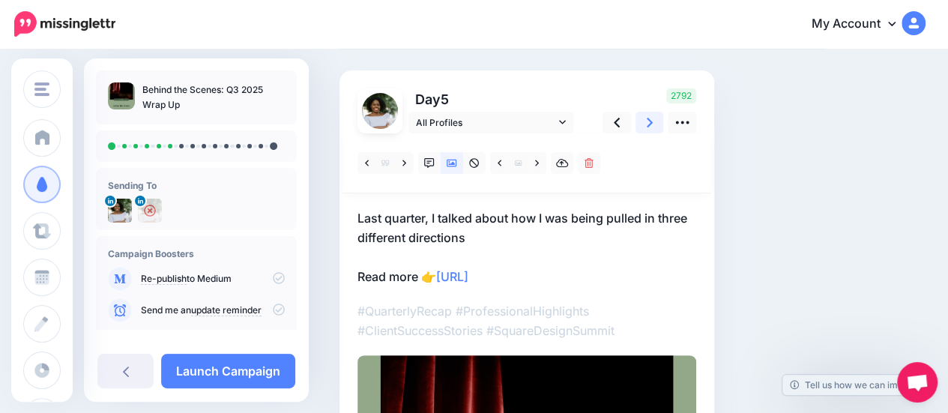
scroll to position [46, 0]
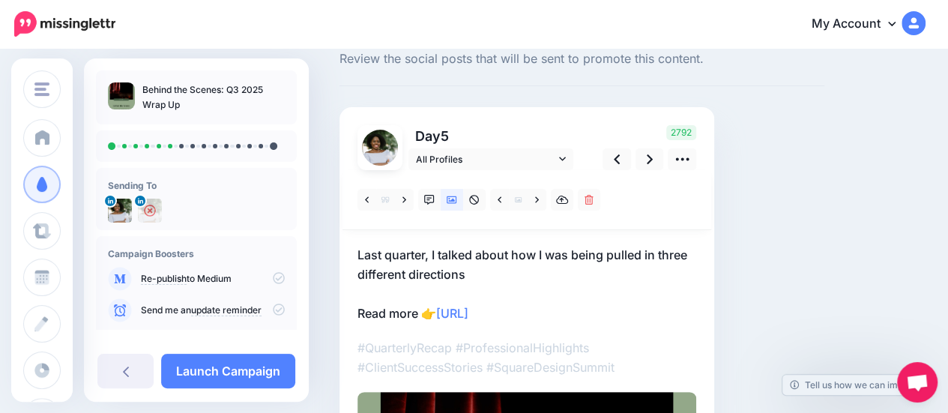
click at [470, 270] on p "Last quarter, I talked about how I was being pulled in three different directio…" at bounding box center [526, 284] width 339 height 78
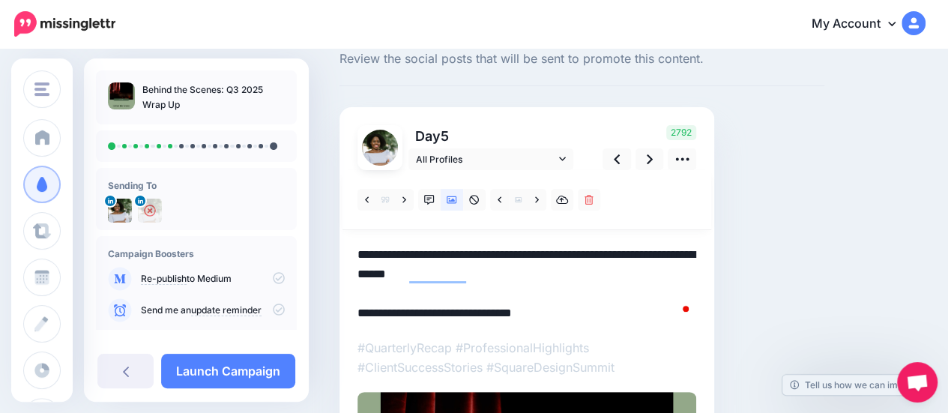
scroll to position [0, 0]
click at [468, 272] on textarea "**********" at bounding box center [526, 284] width 339 height 78
drag, startPoint x: 421, startPoint y: 312, endPoint x: 443, endPoint y: 312, distance: 22.5
click at [443, 312] on textarea "**********" at bounding box center [526, 284] width 339 height 78
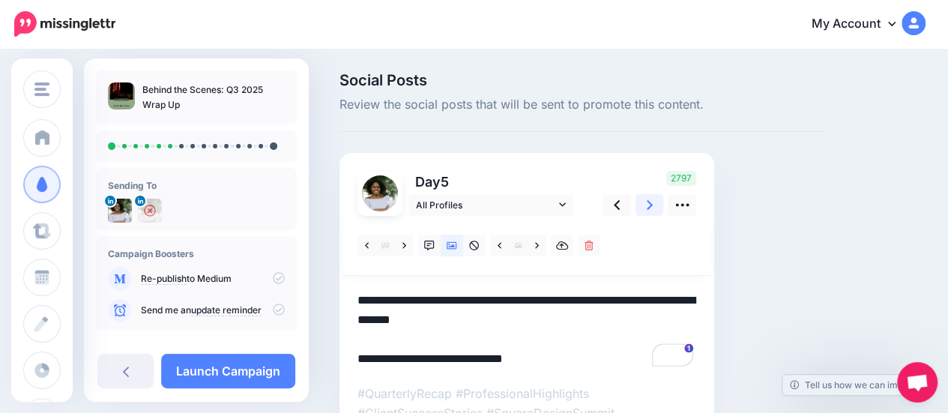
click at [650, 205] on icon at bounding box center [649, 205] width 6 height 10
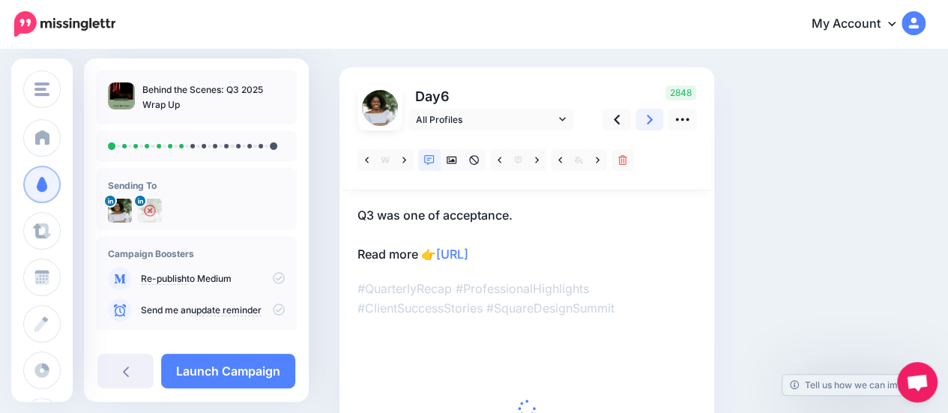
scroll to position [150, 0]
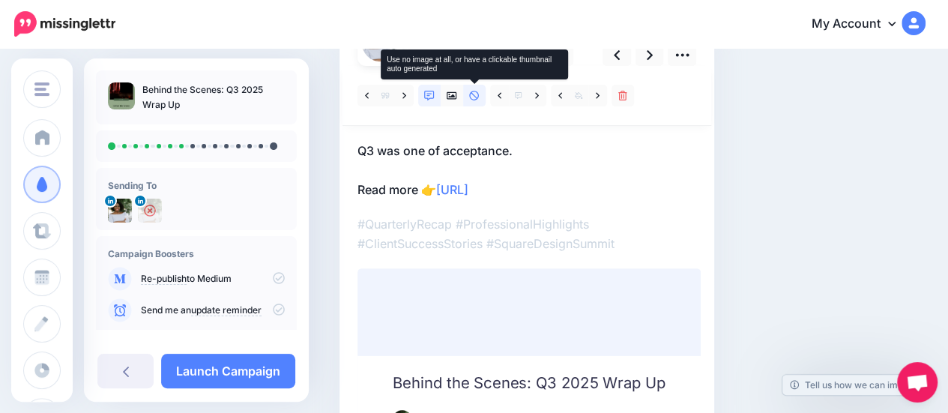
click at [479, 96] on link at bounding box center [474, 96] width 22 height 22
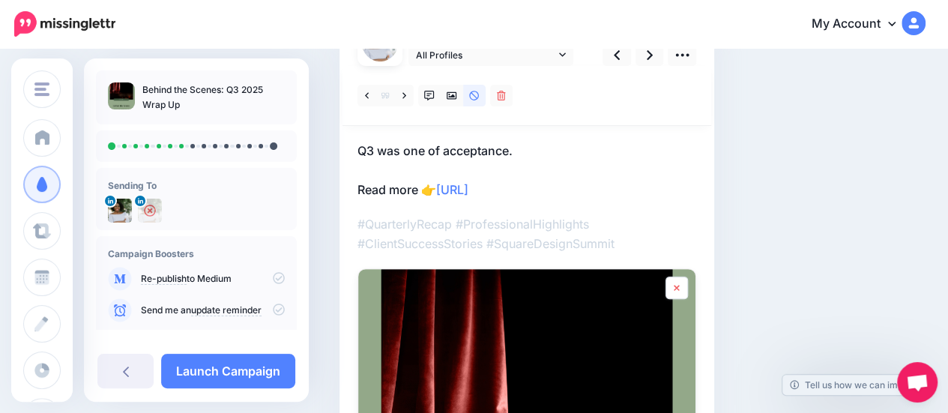
click at [667, 286] on link at bounding box center [676, 287] width 22 height 22
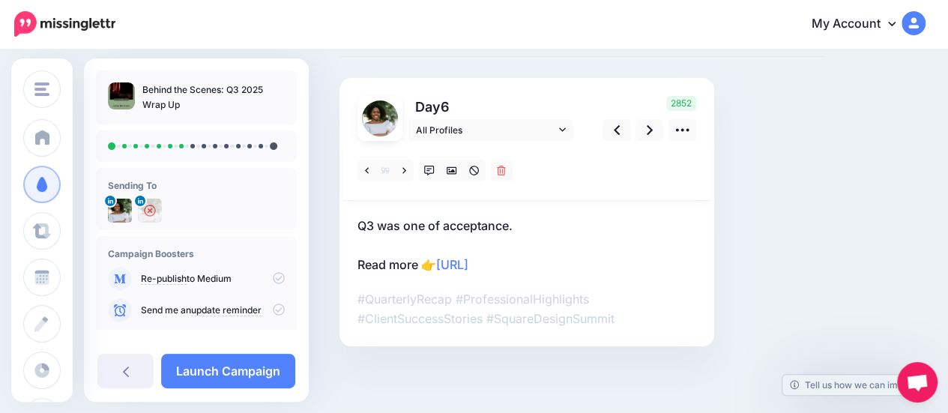
click at [434, 264] on p "Q3 was one of acceptance. Read more 👉 https://lttr.ai/Ajl2l" at bounding box center [526, 245] width 339 height 58
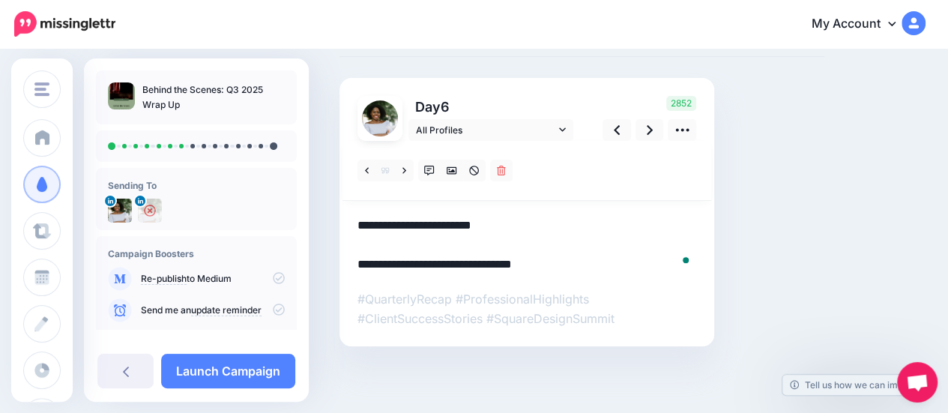
click at [437, 266] on textarea "**********" at bounding box center [526, 245] width 339 height 58
click at [648, 128] on icon at bounding box center [649, 130] width 6 height 16
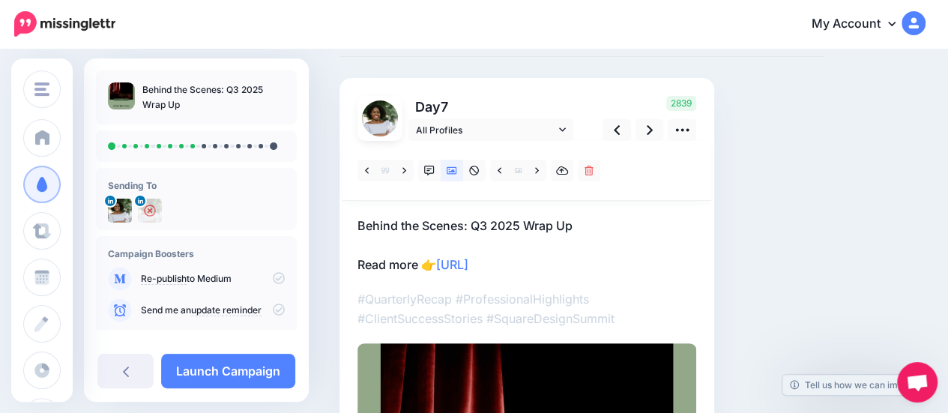
click at [431, 261] on p "Behind the Scenes: Q3 2025 Wrap Up Read more 👉 https://lttr.ai/Ajl2l" at bounding box center [526, 245] width 339 height 58
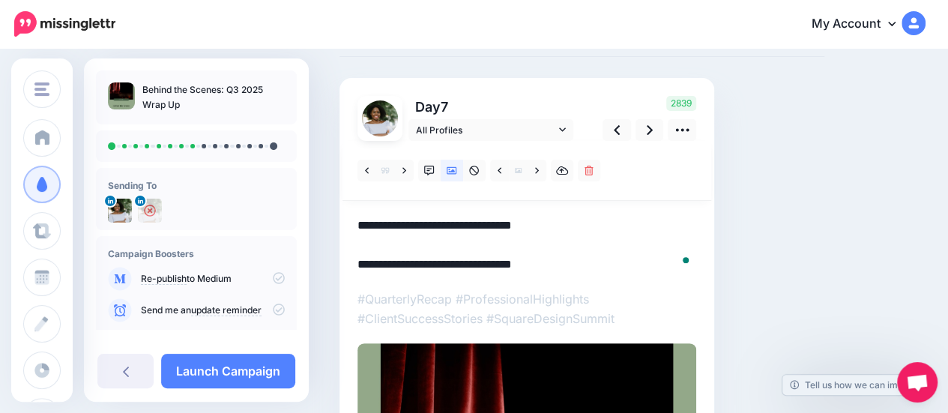
drag, startPoint x: 438, startPoint y: 261, endPoint x: 337, endPoint y: 263, distance: 101.1
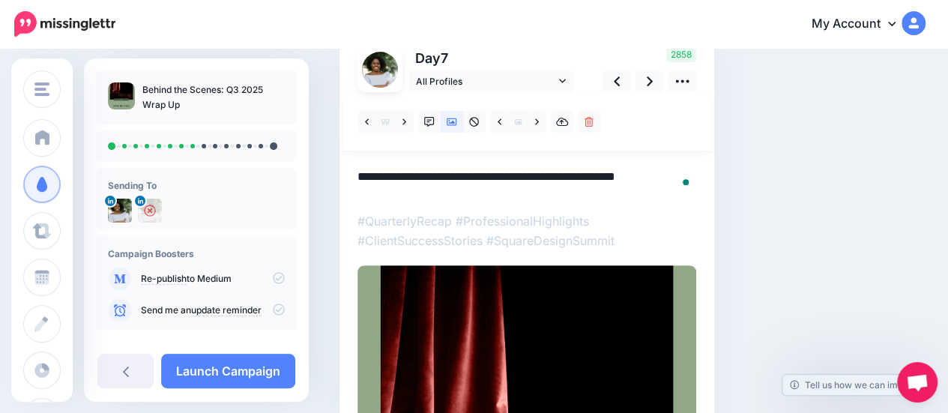
scroll to position [0, 0]
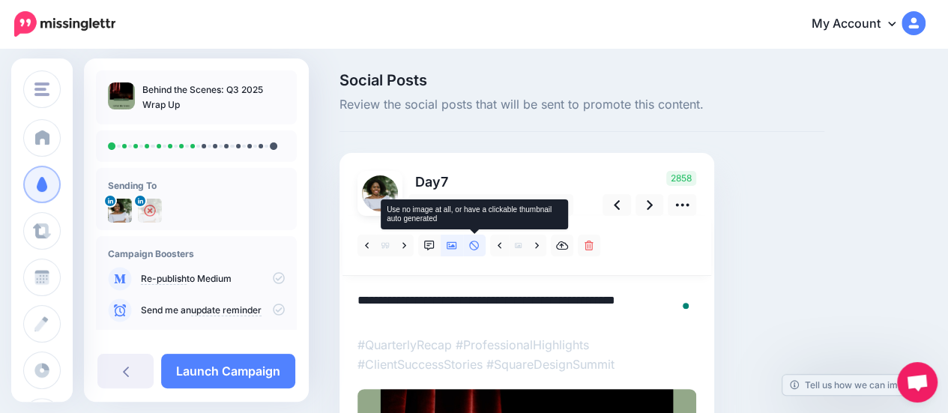
click at [479, 248] on link at bounding box center [474, 245] width 22 height 22
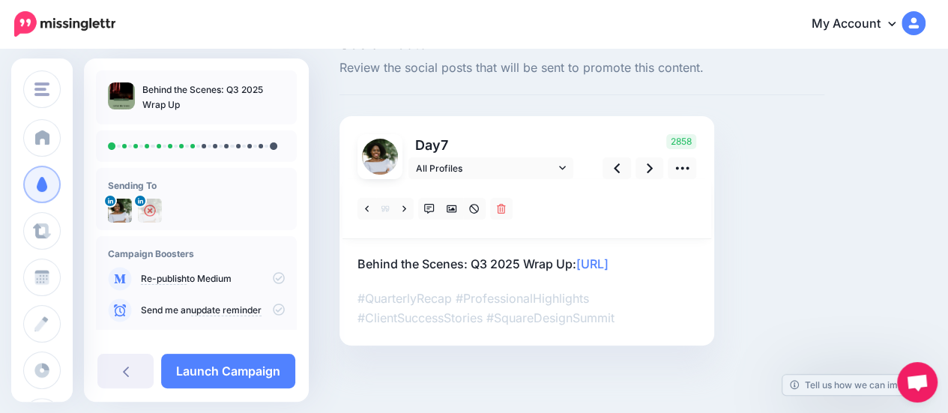
scroll to position [36, 0]
click at [643, 172] on link at bounding box center [649, 169] width 28 height 22
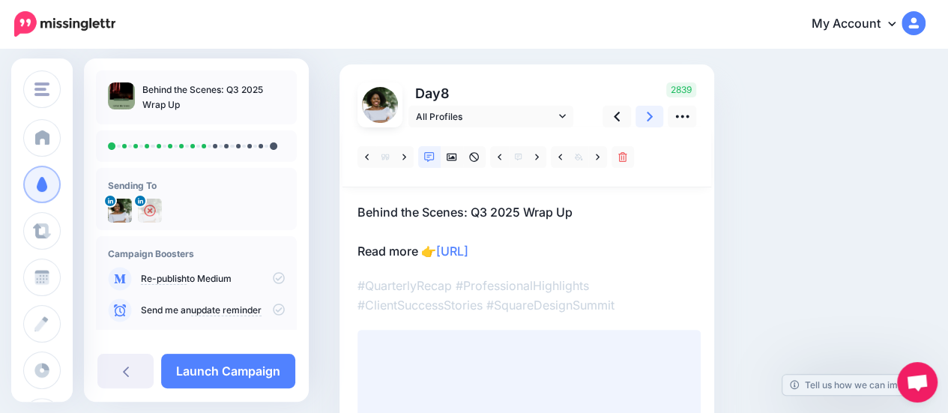
scroll to position [111, 0]
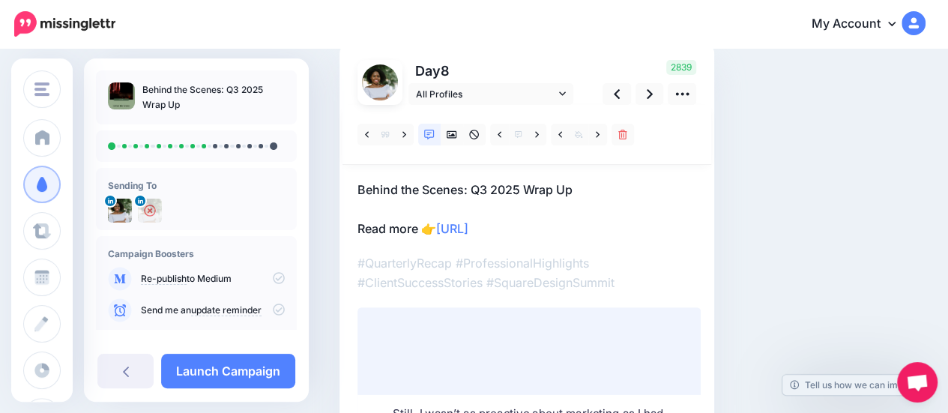
click at [431, 228] on p "Behind the Scenes: Q3 2025 Wrap Up Read more 👉 https://lttr.ai/Ajl2l" at bounding box center [526, 209] width 339 height 58
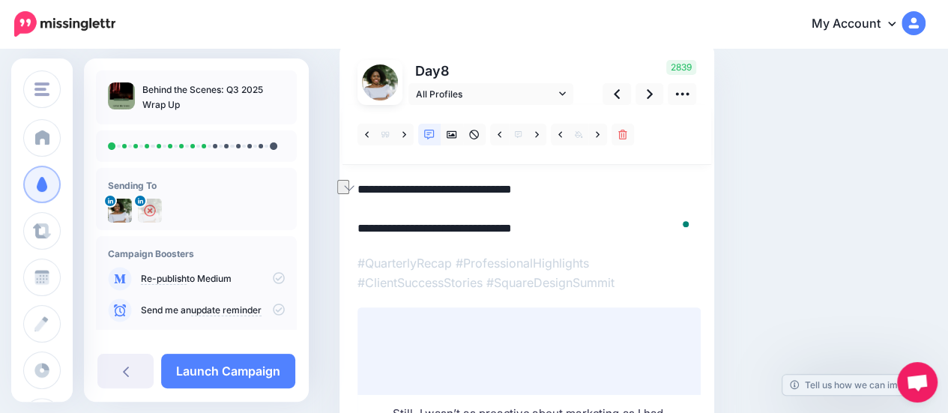
drag, startPoint x: 440, startPoint y: 227, endPoint x: 343, endPoint y: 226, distance: 96.6
click at [343, 226] on div "Social Posts Review the social posts that will be sent to promote this content.…" at bounding box center [581, 252] width 507 height 580
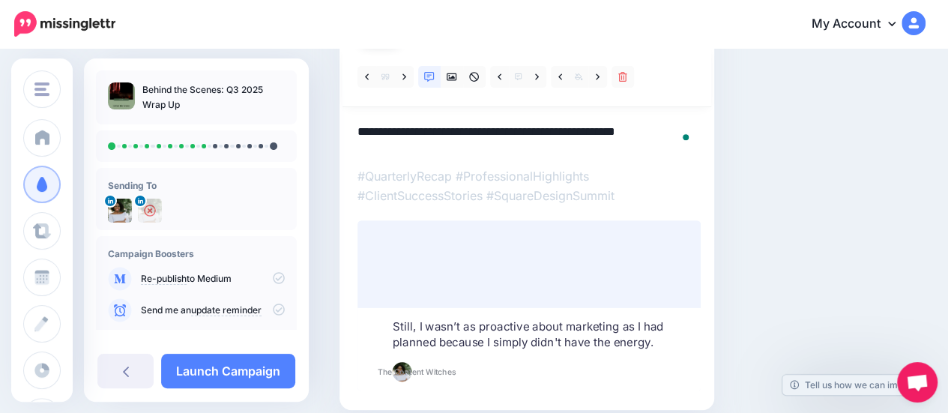
scroll to position [7, 0]
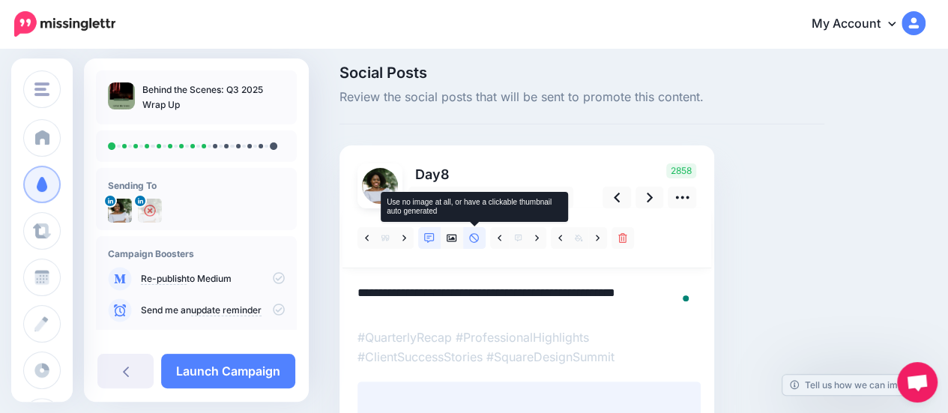
click at [470, 233] on icon at bounding box center [474, 238] width 10 height 10
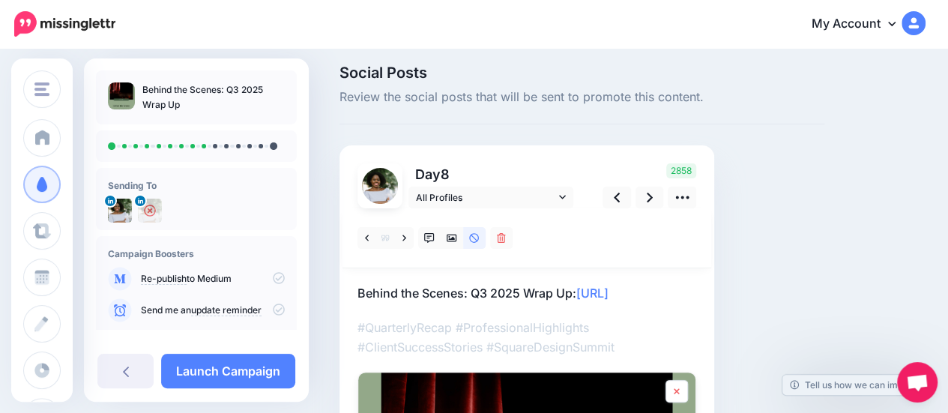
click at [680, 389] on link at bounding box center [676, 391] width 22 height 22
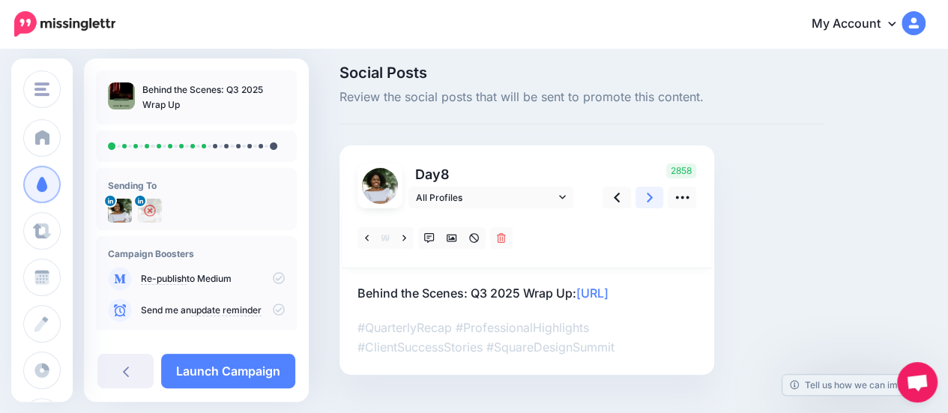
click at [650, 198] on icon at bounding box center [649, 198] width 6 height 10
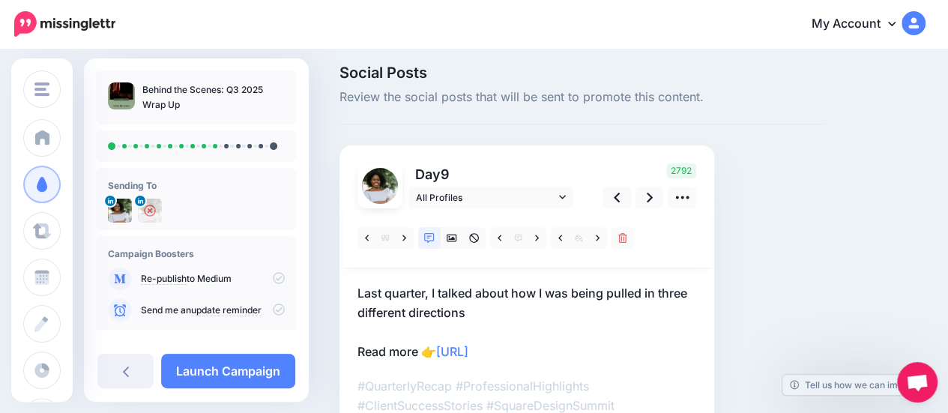
click at [434, 351] on p "Last quarter, I talked about how I was being pulled in three different directio…" at bounding box center [526, 322] width 339 height 78
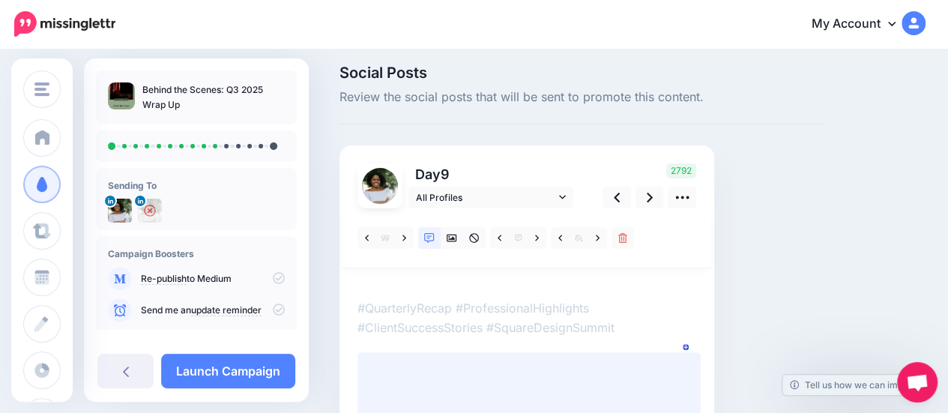
scroll to position [0, 0]
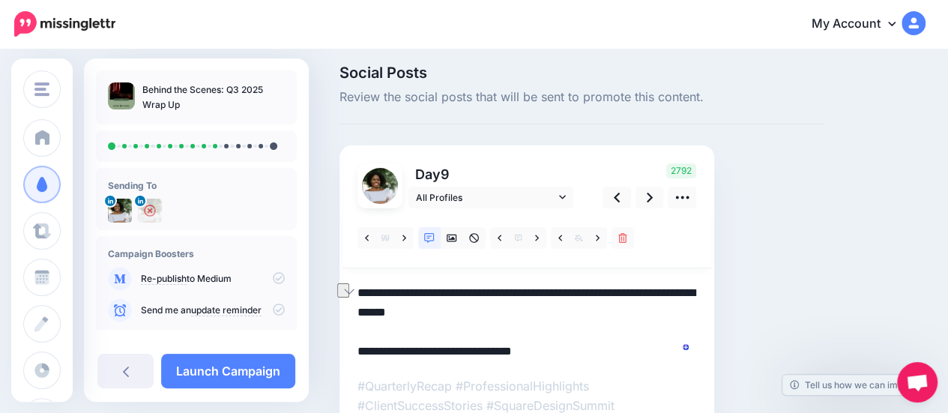
drag, startPoint x: 437, startPoint y: 351, endPoint x: 354, endPoint y: 345, distance: 84.2
click at [354, 345] on div "Social Posts Review the social posts that will be sent to promote this content.…" at bounding box center [581, 364] width 507 height 599
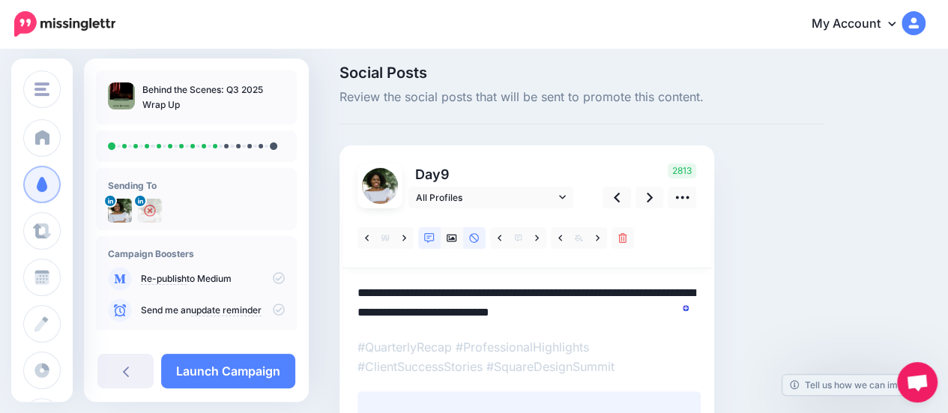
click at [467, 240] on link at bounding box center [474, 238] width 22 height 22
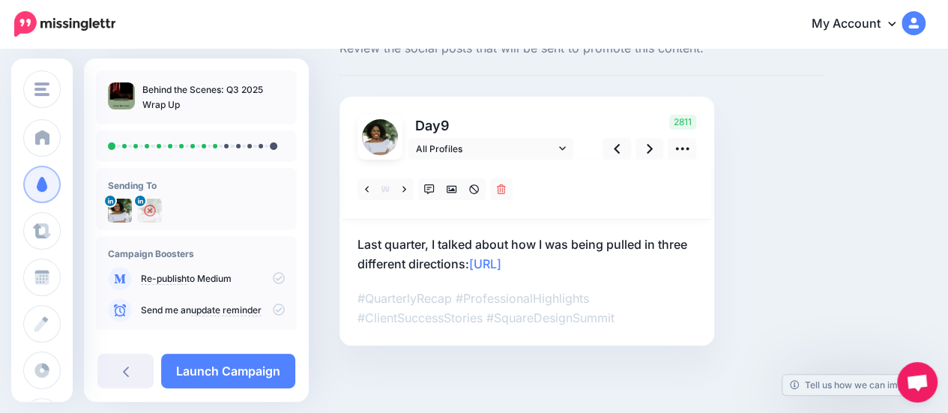
scroll to position [55, 0]
click at [643, 151] on link at bounding box center [649, 150] width 28 height 22
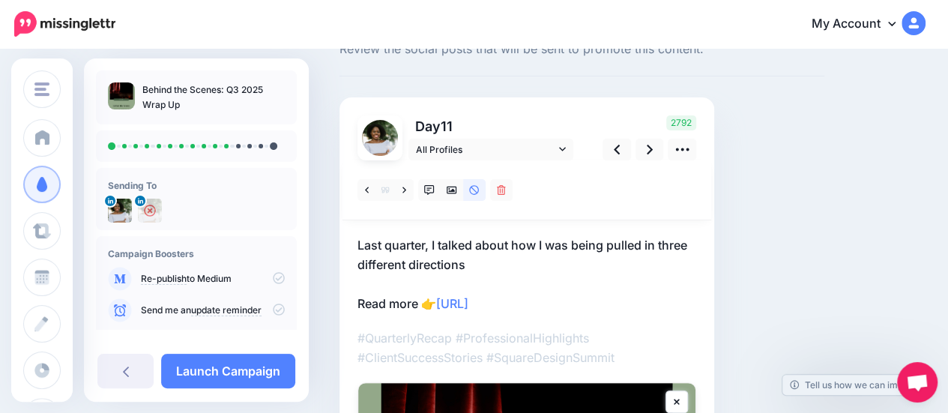
click at [436, 300] on p "Last quarter, I talked about how I was being pulled in three different directio…" at bounding box center [526, 274] width 339 height 78
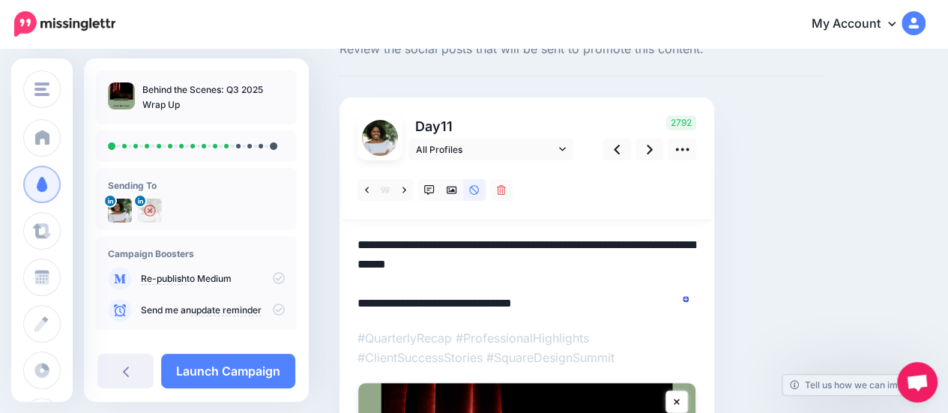
scroll to position [0, 0]
drag, startPoint x: 439, startPoint y: 299, endPoint x: 347, endPoint y: 294, distance: 92.2
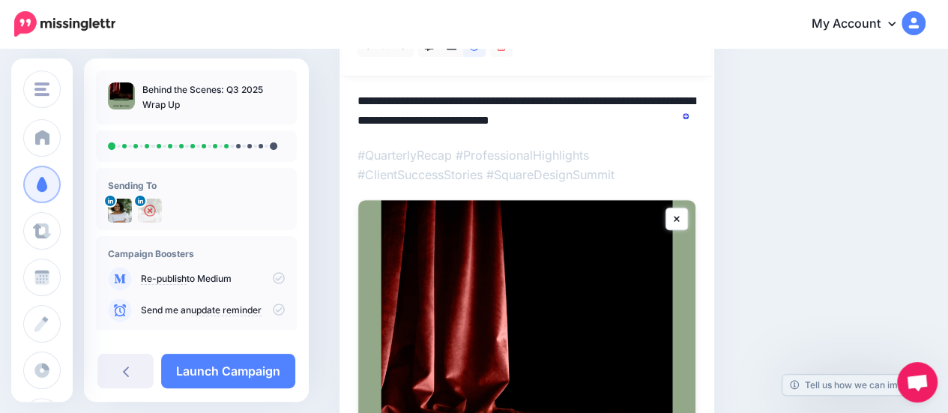
scroll to position [205, 0]
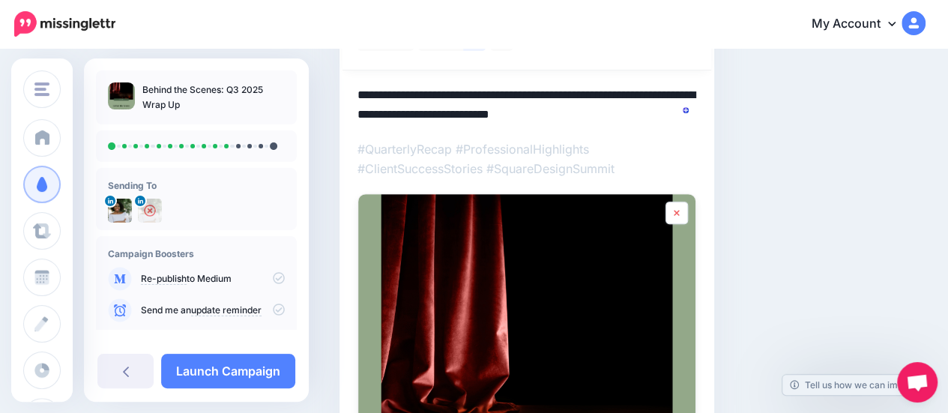
click at [677, 222] on link at bounding box center [676, 213] width 22 height 22
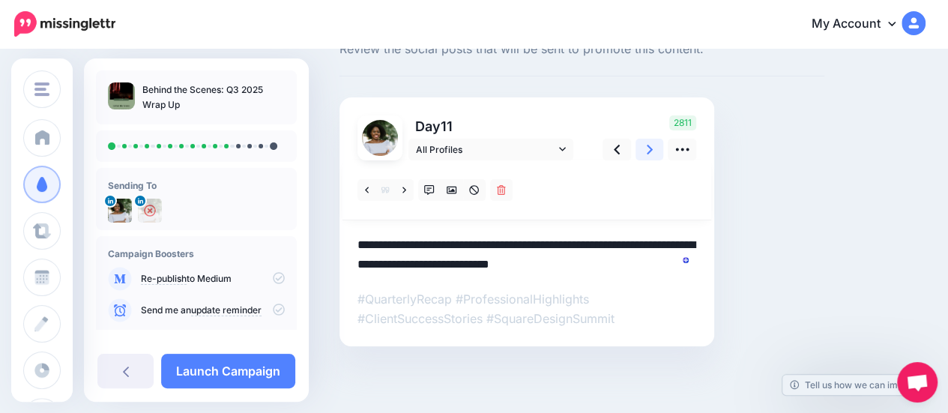
click at [646, 151] on icon at bounding box center [649, 150] width 6 height 16
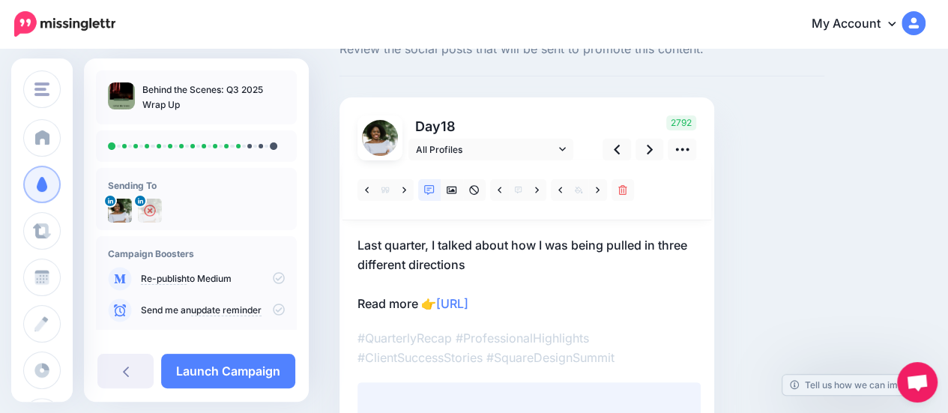
click at [437, 300] on p "Last quarter, I talked about how I was being pulled in three different directio…" at bounding box center [526, 274] width 339 height 78
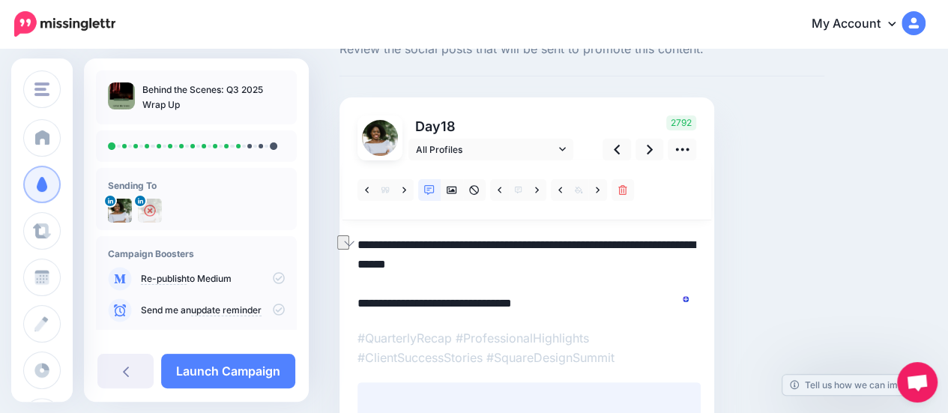
drag, startPoint x: 434, startPoint y: 302, endPoint x: 310, endPoint y: 300, distance: 123.6
click at [310, 300] on div "Social Posts Review the social posts that will be sent to promote this content.…" at bounding box center [474, 317] width 948 height 644
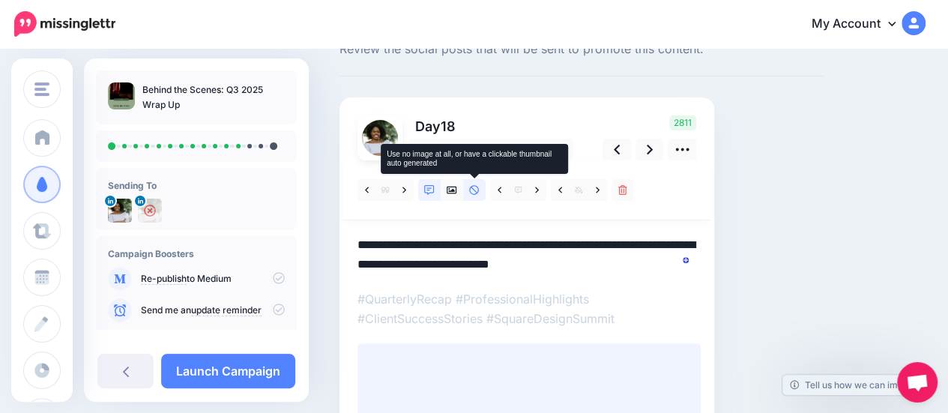
click at [474, 188] on icon at bounding box center [474, 190] width 10 height 10
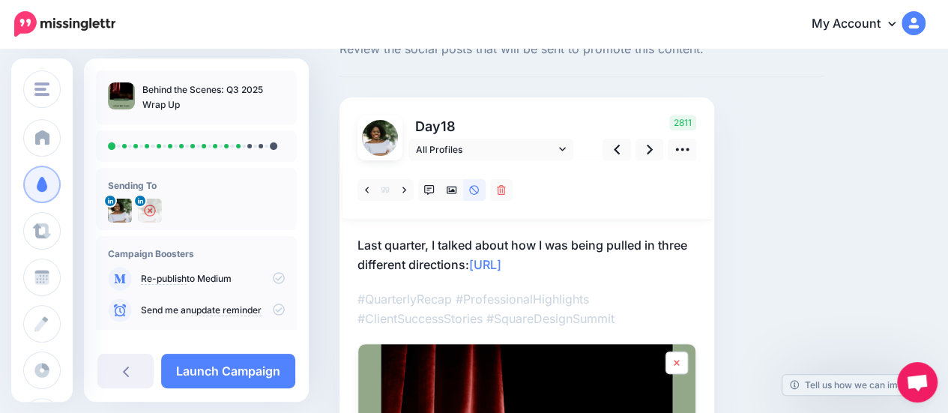
click at [673, 353] on link at bounding box center [676, 362] width 22 height 22
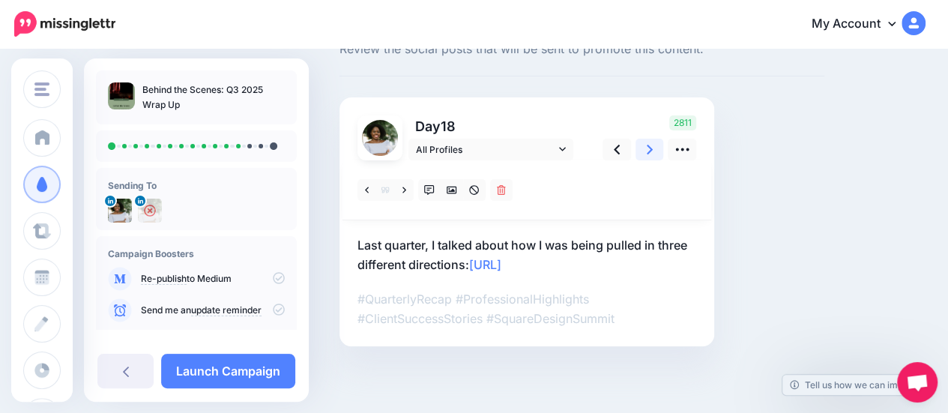
click at [638, 156] on link at bounding box center [649, 150] width 28 height 22
click at [646, 151] on icon at bounding box center [649, 150] width 6 height 16
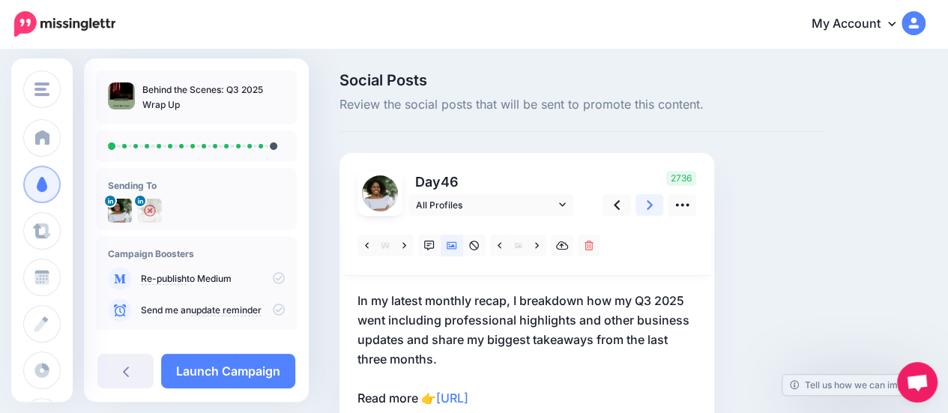
click at [646, 197] on icon at bounding box center [649, 205] width 6 height 16
click at [610, 206] on link at bounding box center [616, 205] width 28 height 22
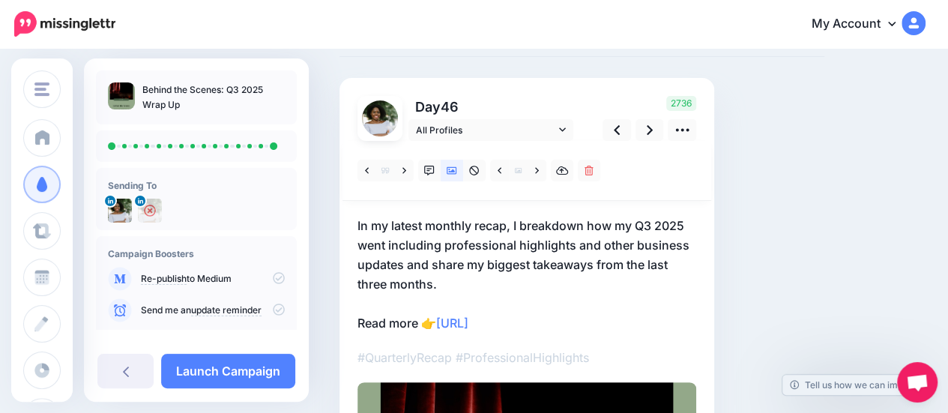
click at [434, 323] on p "In my latest monthly recap, I breakdown how my Q3 2025 went including professio…" at bounding box center [526, 274] width 339 height 117
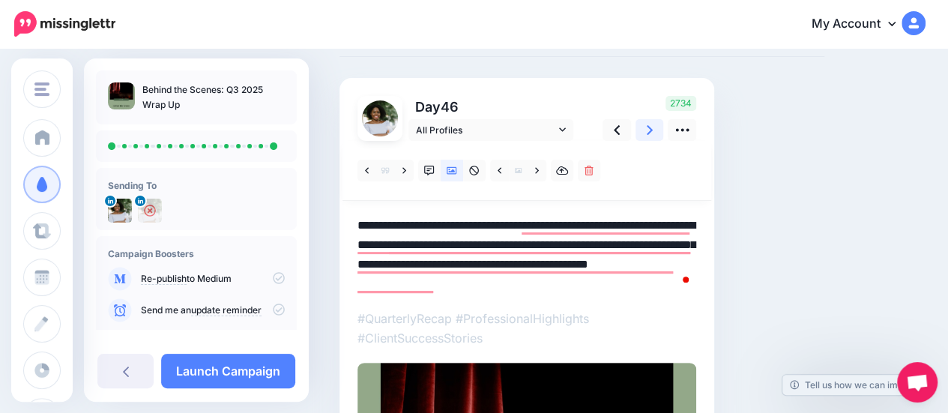
click at [644, 138] on link at bounding box center [649, 130] width 28 height 22
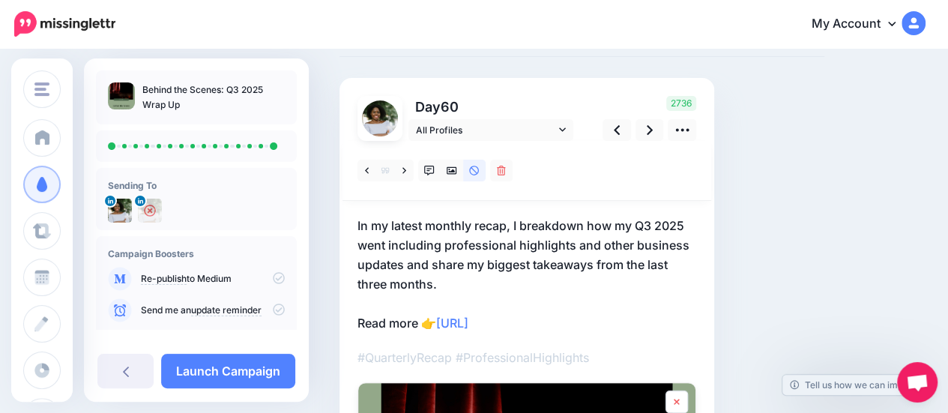
click at [679, 393] on link at bounding box center [676, 401] width 22 height 22
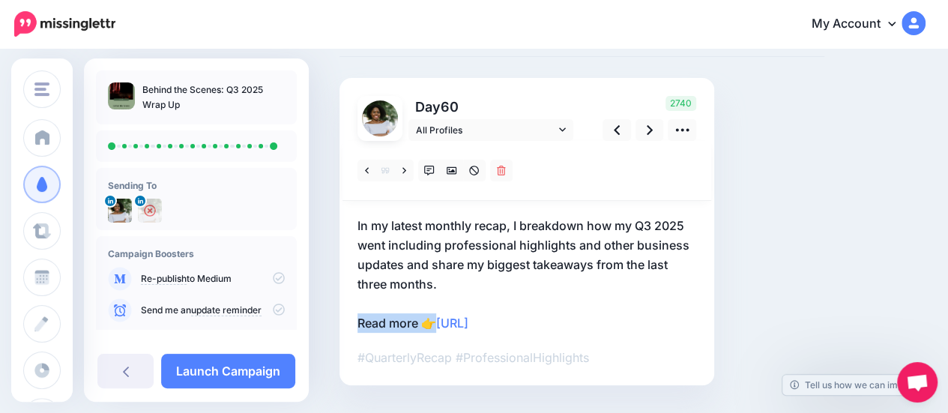
drag, startPoint x: 438, startPoint y: 324, endPoint x: 346, endPoint y: 323, distance: 92.1
click at [346, 323] on div "Day 60 All Profiles" at bounding box center [526, 231] width 375 height 307
click at [428, 308] on p "In my latest monthly recap, I breakdown how my Q3 2025 went including professio…" at bounding box center [526, 274] width 339 height 117
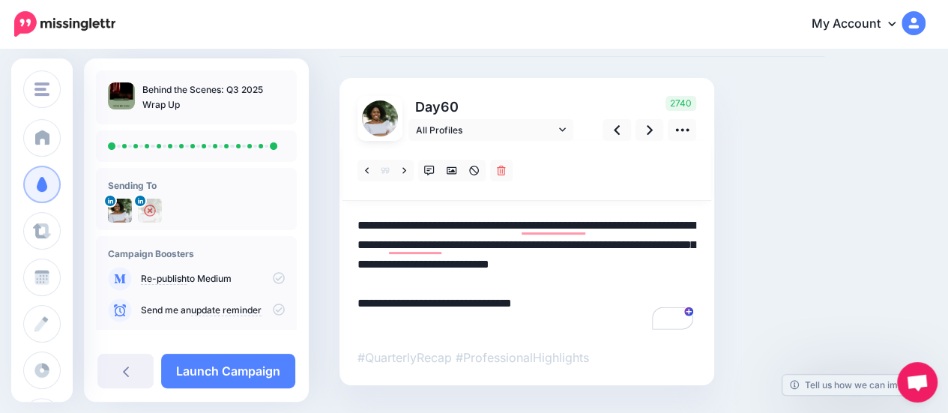
drag, startPoint x: 385, startPoint y: 326, endPoint x: 439, endPoint y: 324, distance: 54.0
click at [439, 324] on textarea "**********" at bounding box center [526, 274] width 339 height 117
type textarea "**********"
click at [646, 136] on link at bounding box center [649, 130] width 28 height 22
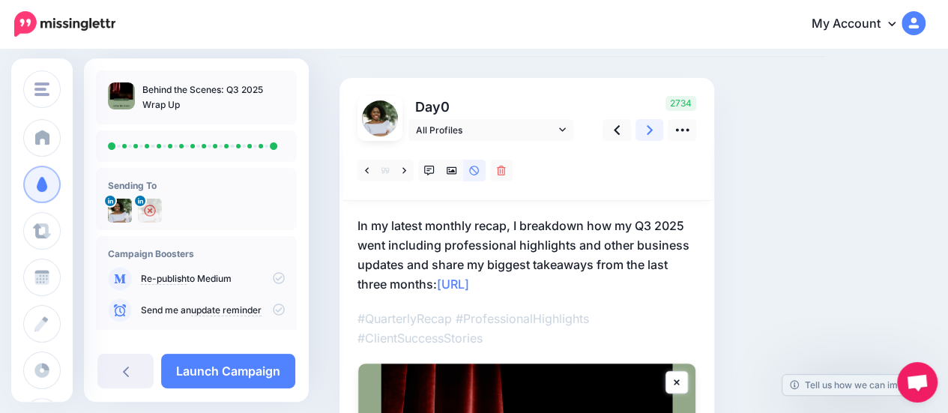
click at [647, 137] on icon at bounding box center [649, 130] width 6 height 16
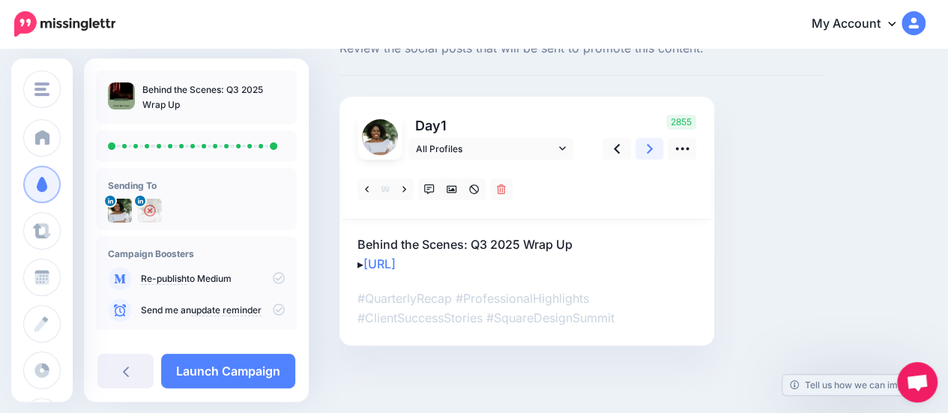
scroll to position [55, 0]
click at [647, 137] on div "2855" at bounding box center [647, 137] width 121 height 45
click at [649, 145] on icon at bounding box center [649, 150] width 6 height 16
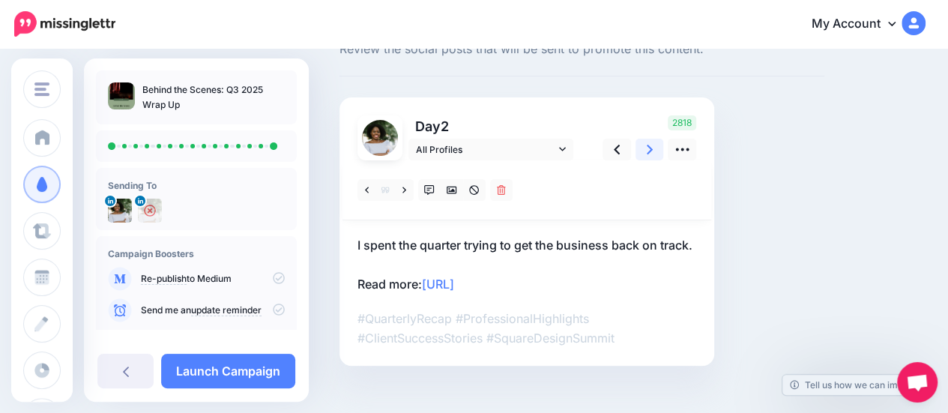
click at [649, 146] on icon at bounding box center [649, 150] width 6 height 10
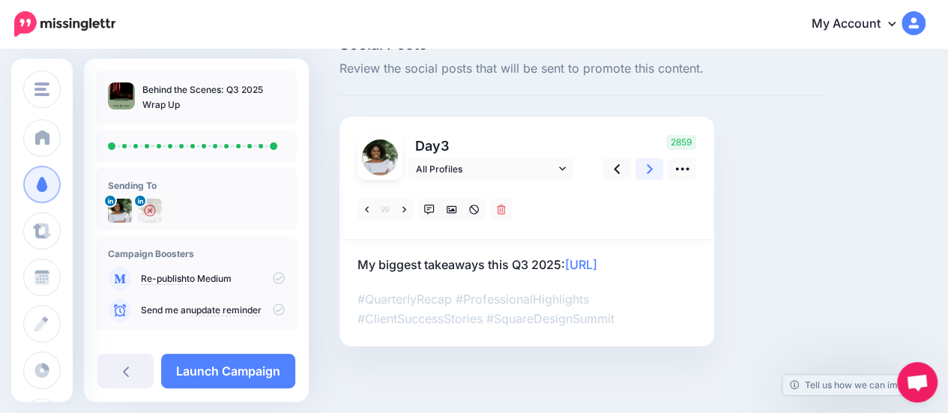
click at [649, 146] on div "2859" at bounding box center [647, 157] width 121 height 45
click at [650, 158] on link at bounding box center [649, 169] width 28 height 22
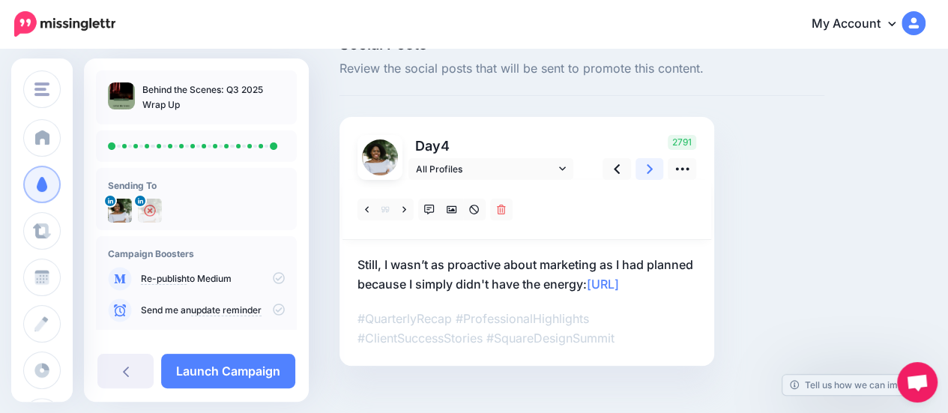
click at [654, 165] on link at bounding box center [649, 169] width 28 height 22
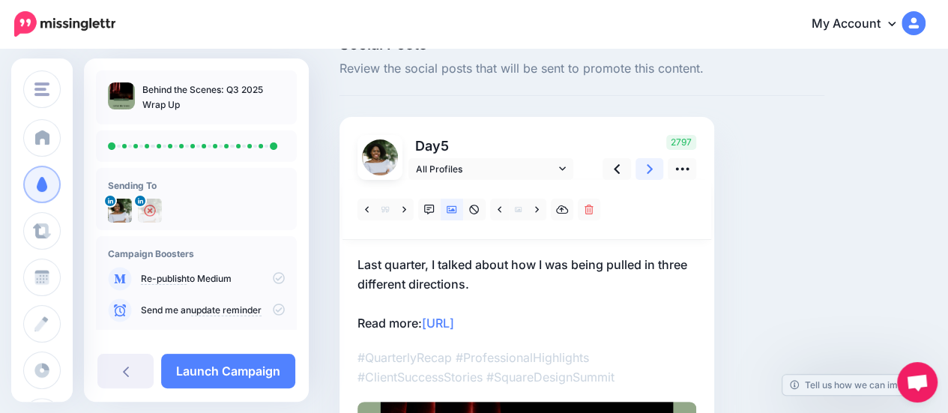
click at [654, 166] on link at bounding box center [649, 169] width 28 height 22
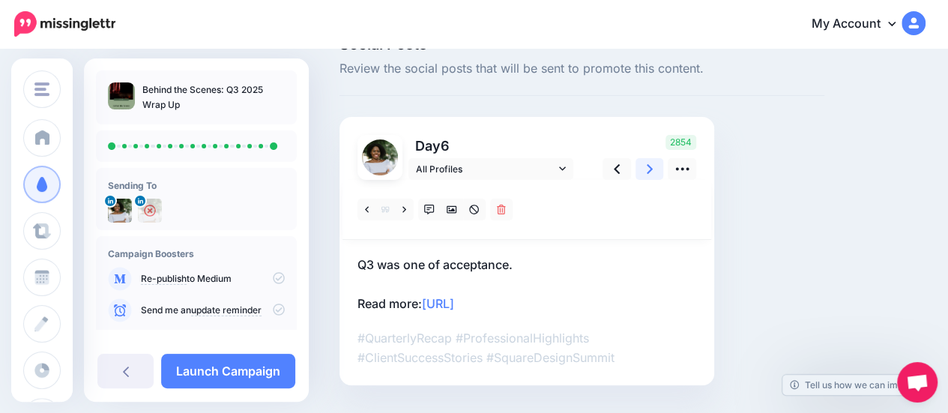
click at [654, 166] on link at bounding box center [649, 169] width 28 height 22
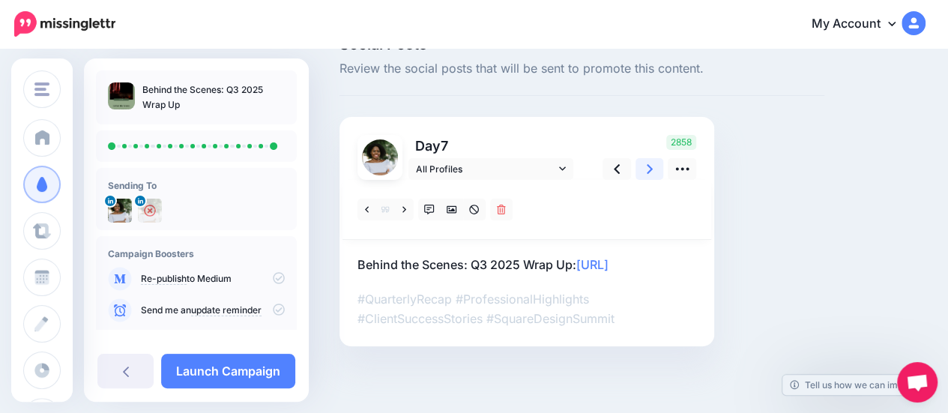
click at [654, 166] on link at bounding box center [649, 169] width 28 height 22
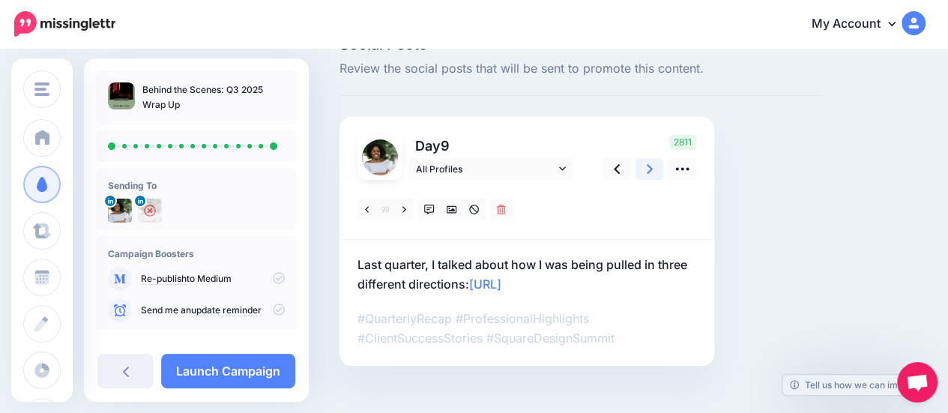
click at [654, 166] on link at bounding box center [649, 169] width 28 height 22
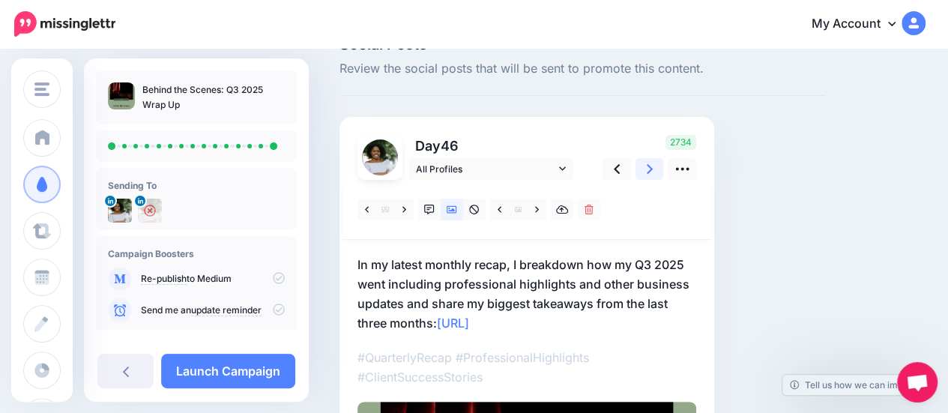
click at [654, 166] on link at bounding box center [649, 169] width 28 height 22
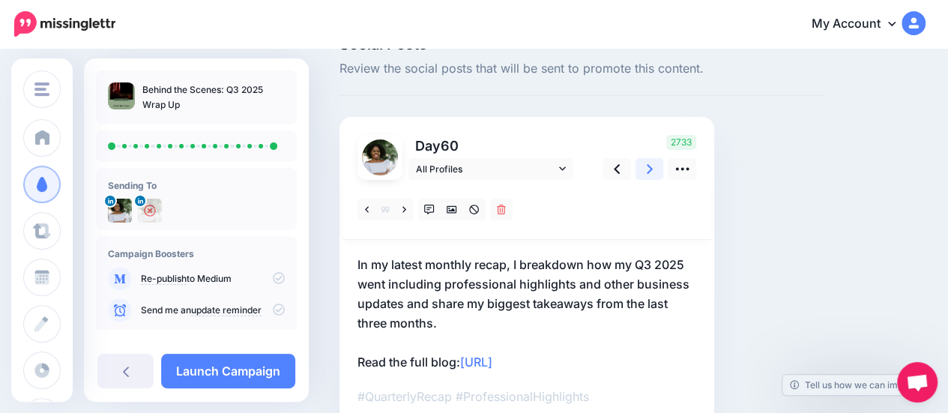
click at [654, 166] on link at bounding box center [649, 169] width 28 height 22
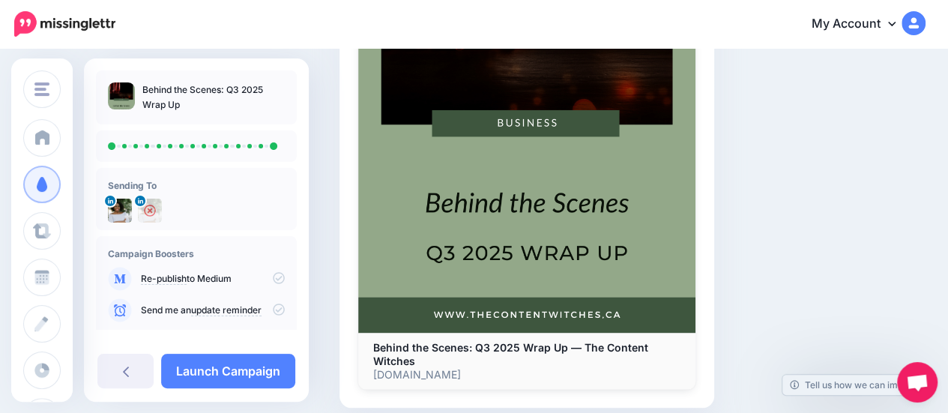
scroll to position [673, 0]
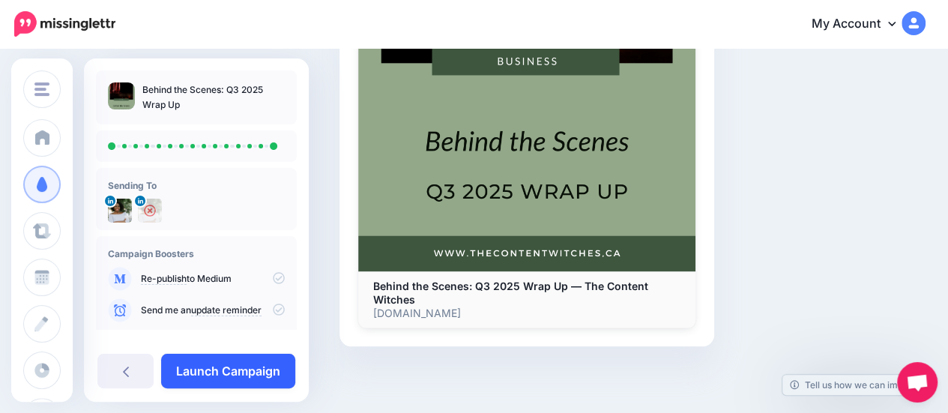
click at [201, 372] on link "Launch Campaign" at bounding box center [228, 371] width 134 height 34
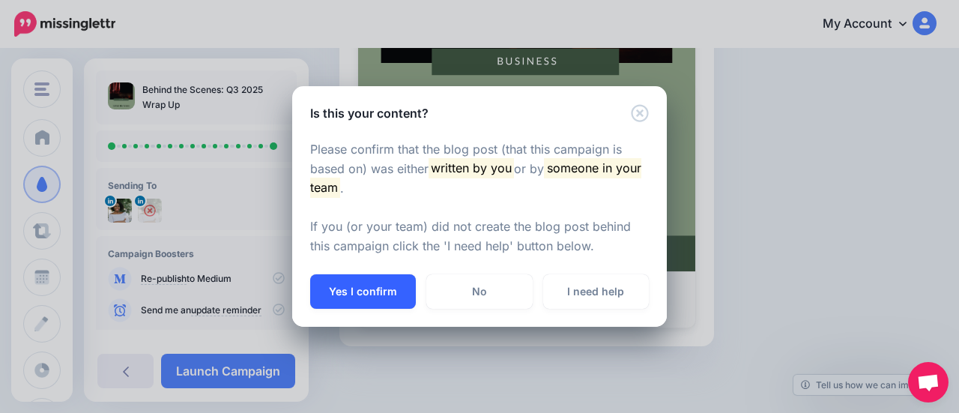
click at [346, 297] on button "Yes I confirm" at bounding box center [363, 291] width 106 height 34
